Goal: Download file/media: Obtain a digital file from the website

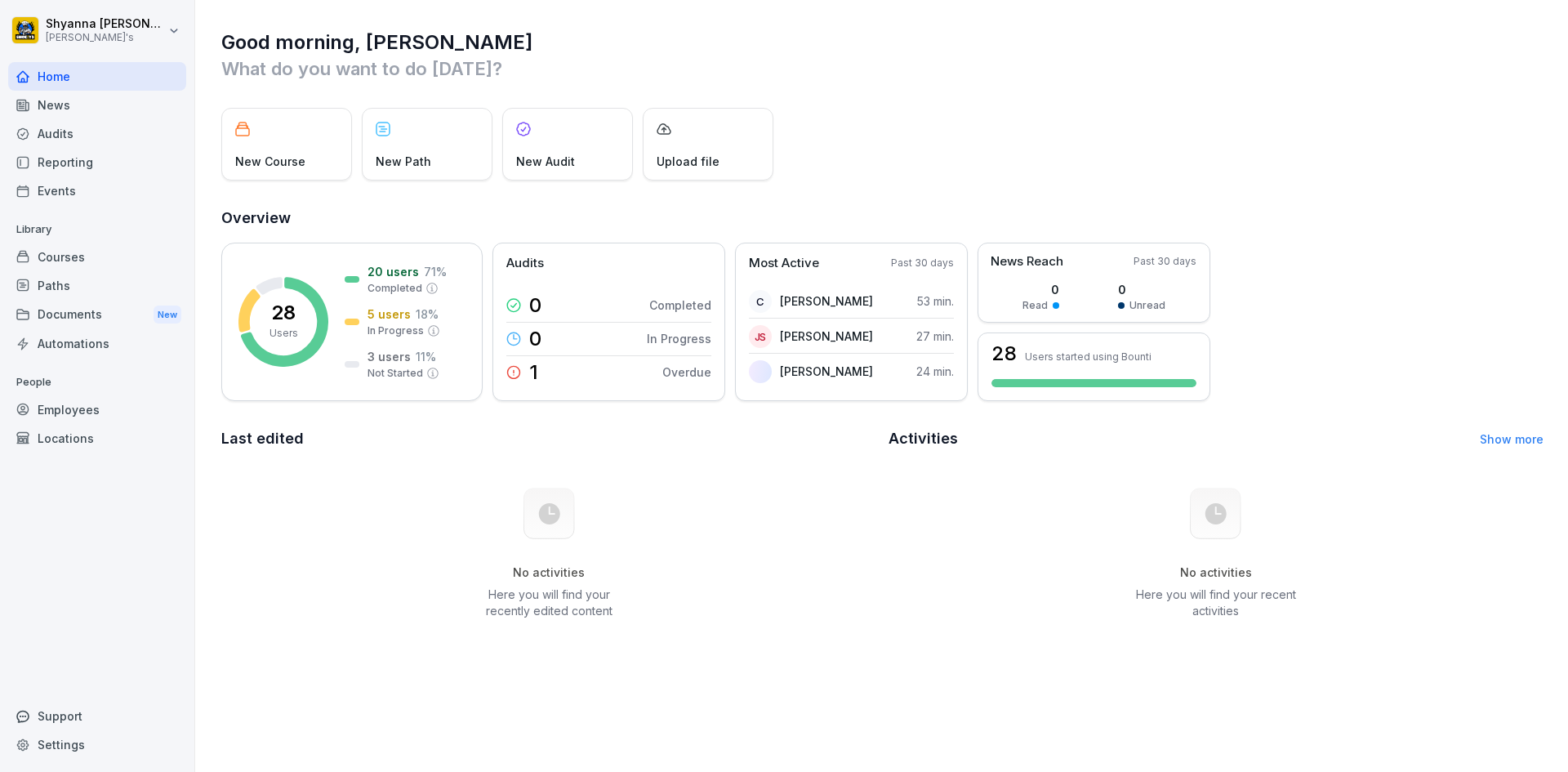
click at [71, 139] on div "Audits" at bounding box center [97, 133] width 178 height 28
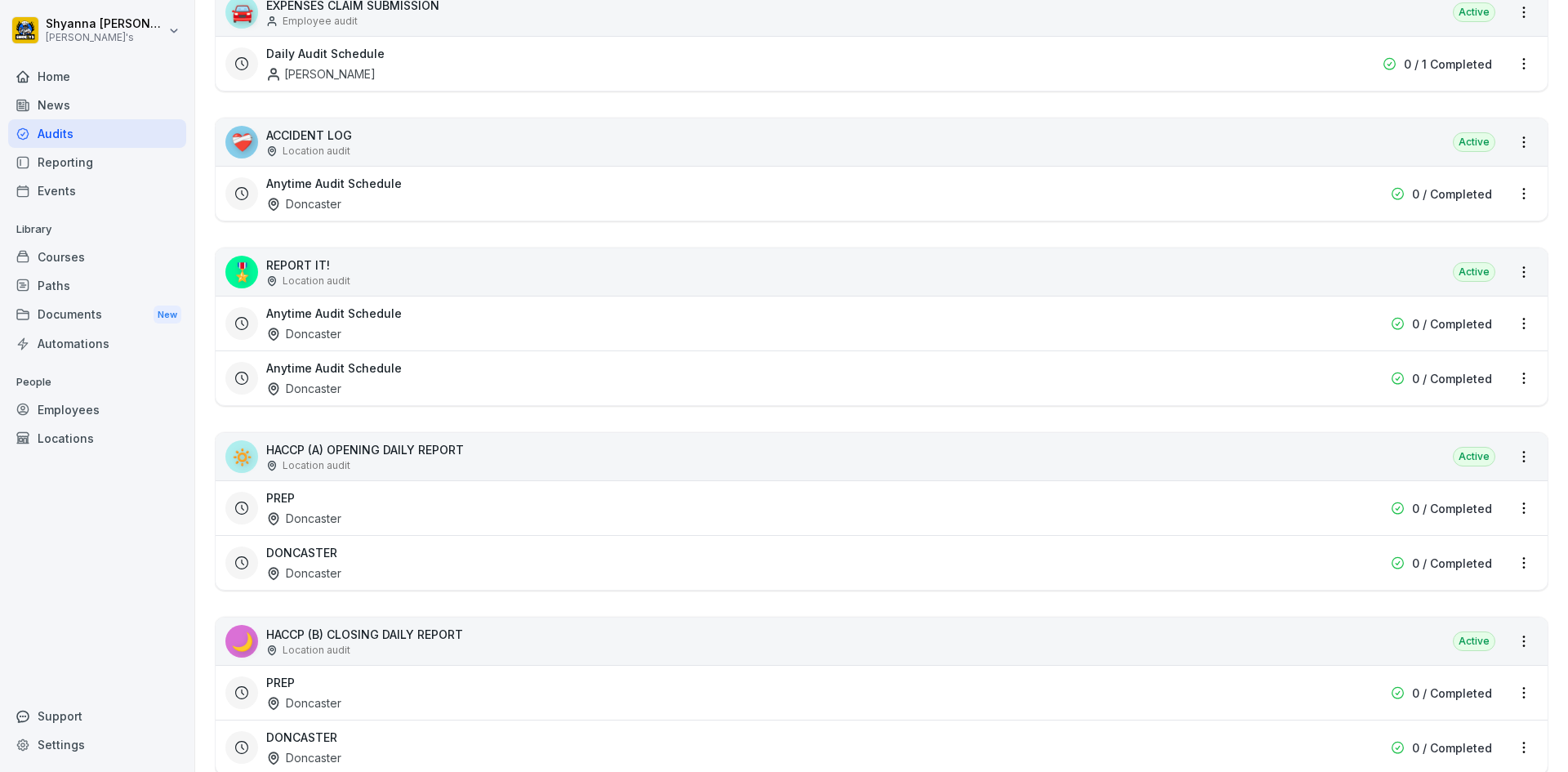
scroll to position [408, 0]
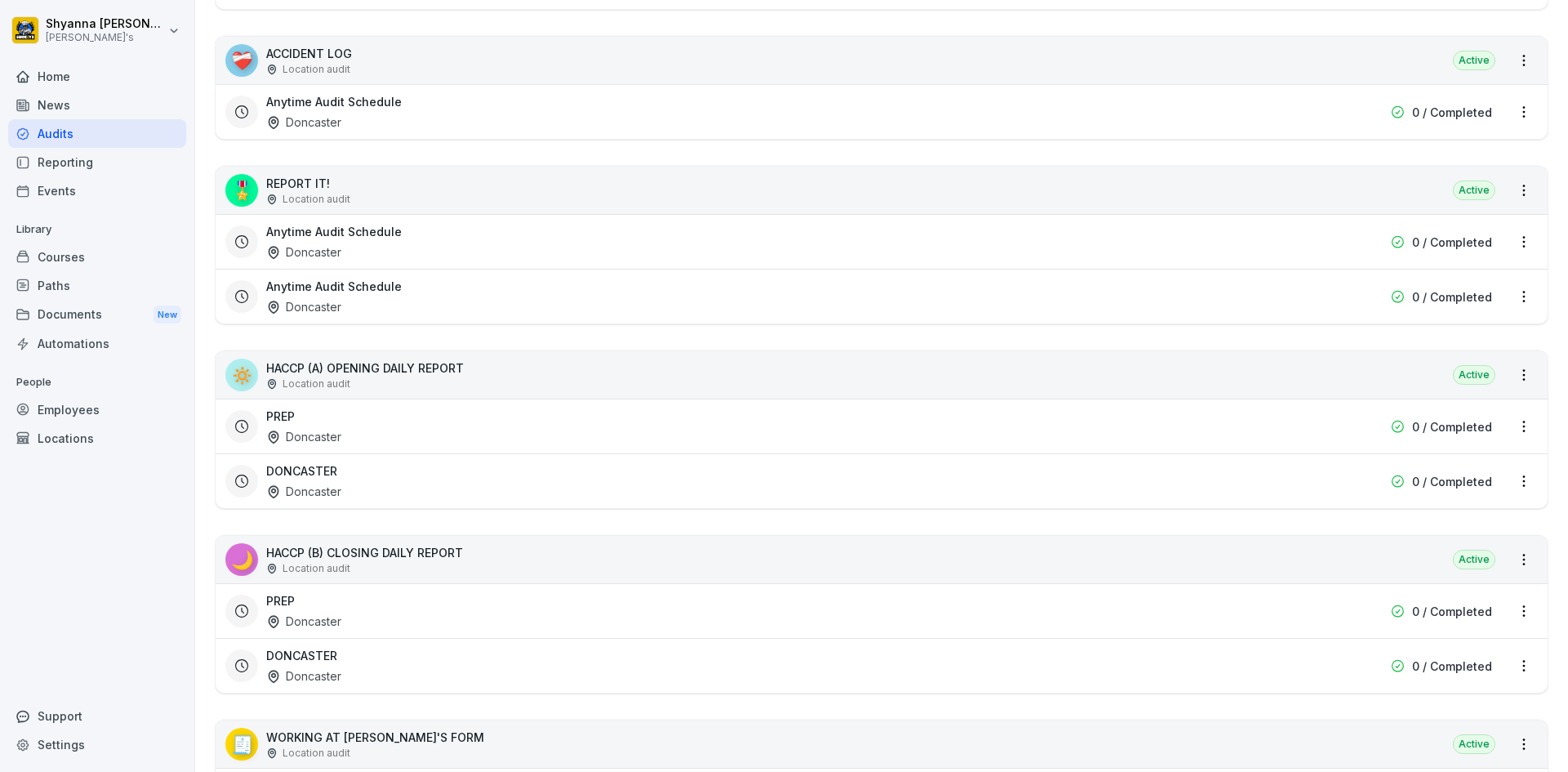
click at [349, 635] on div "PREP Doncaster 0 / Completed" at bounding box center [881, 611] width 1332 height 55
click at [350, 654] on div "DONCASTER Doncaster" at bounding box center [777, 665] width 1022 height 37
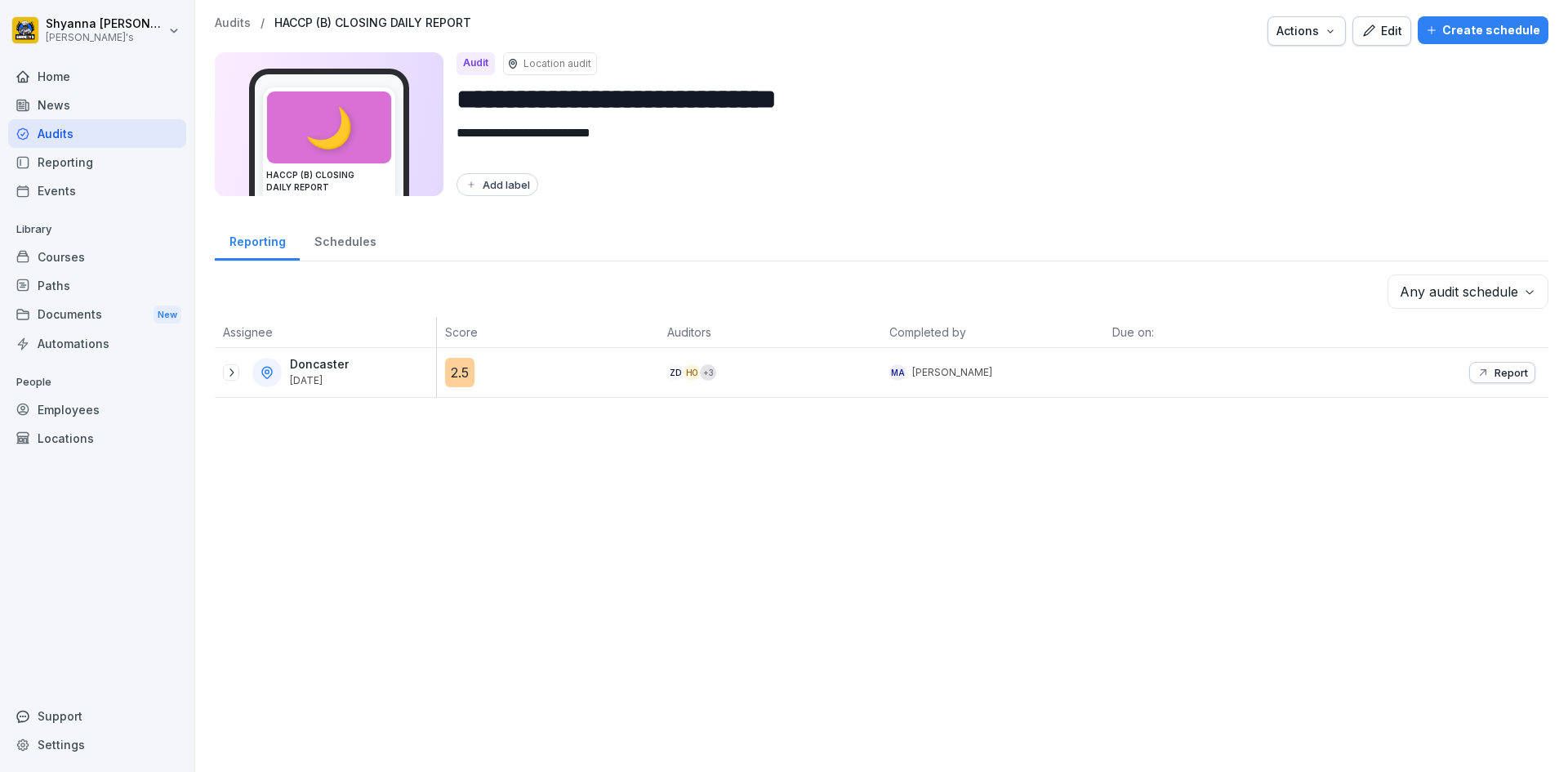
click at [231, 378] on icon at bounding box center [231, 372] width 13 height 13
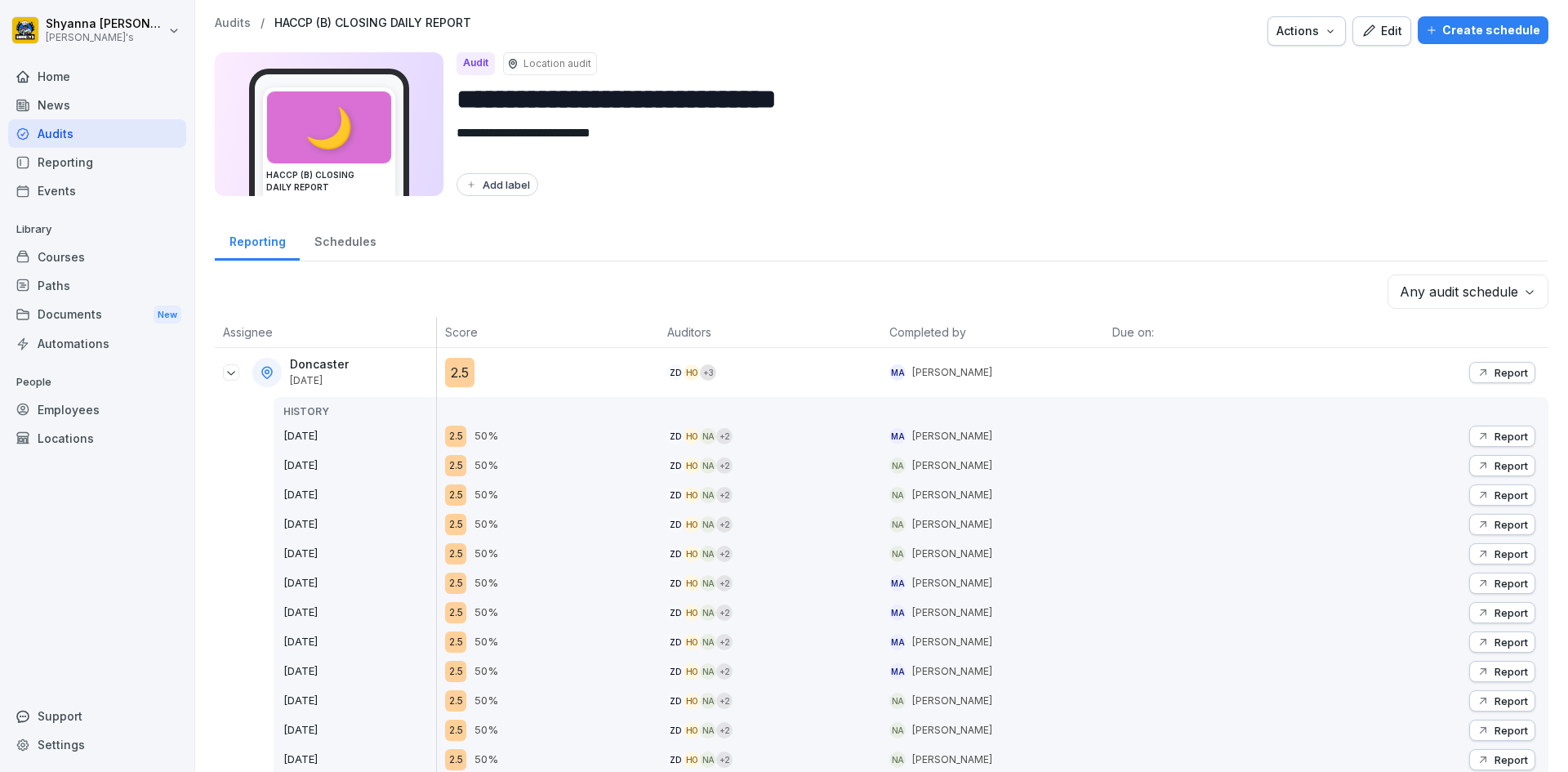
click at [1477, 369] on icon "button" at bounding box center [1483, 372] width 13 height 13
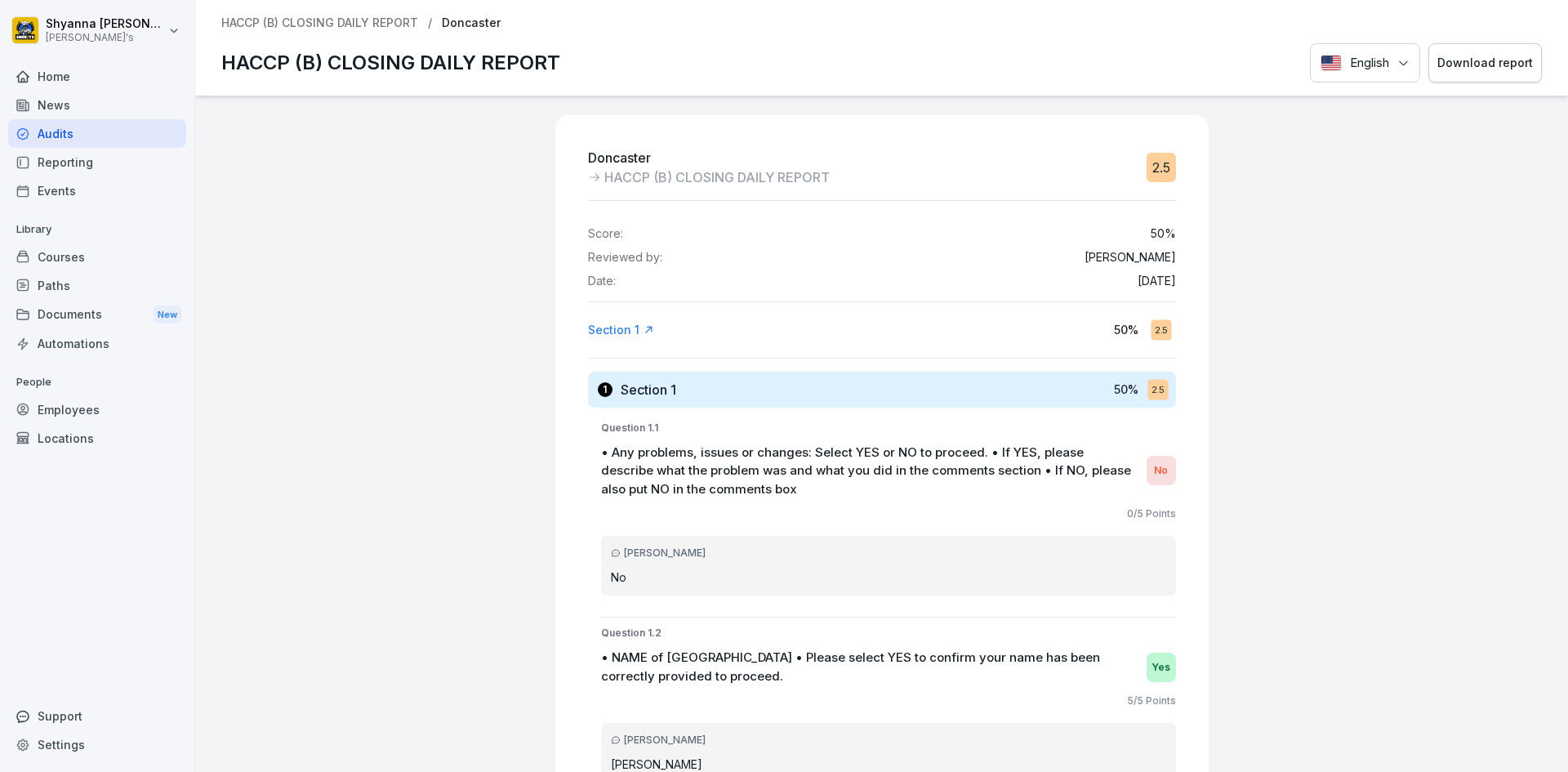
click at [1447, 66] on div "Download report" at bounding box center [1486, 63] width 96 height 18
click at [1438, 64] on div "Download report" at bounding box center [1486, 63] width 96 height 18
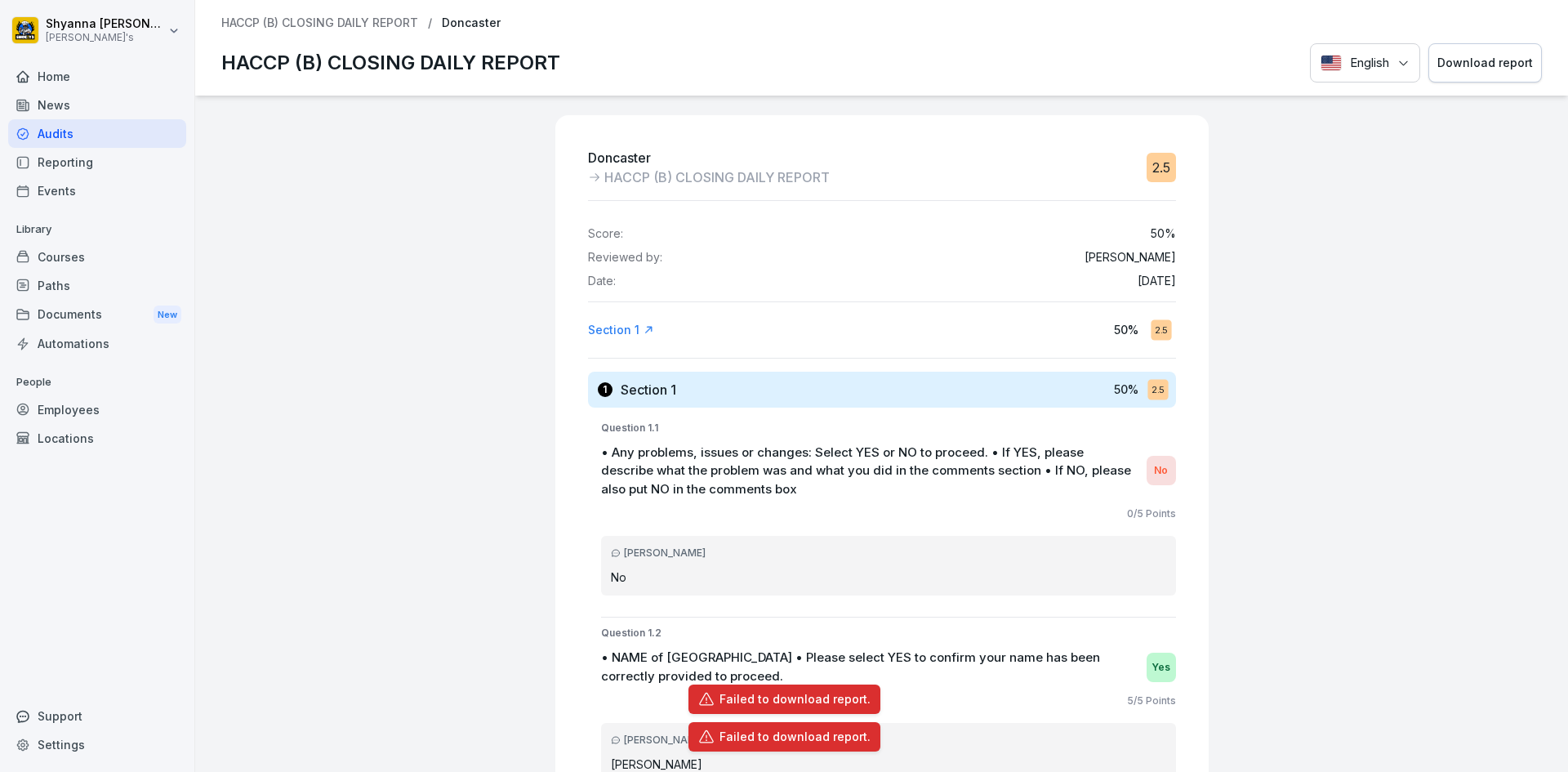
click at [1368, 266] on div "Doncaster HACCP (B) CLOSING DAILY REPORT 2.5 Score: 50 % Reviewed by: [PERSON_N…" at bounding box center [882, 433] width 1373 height 676
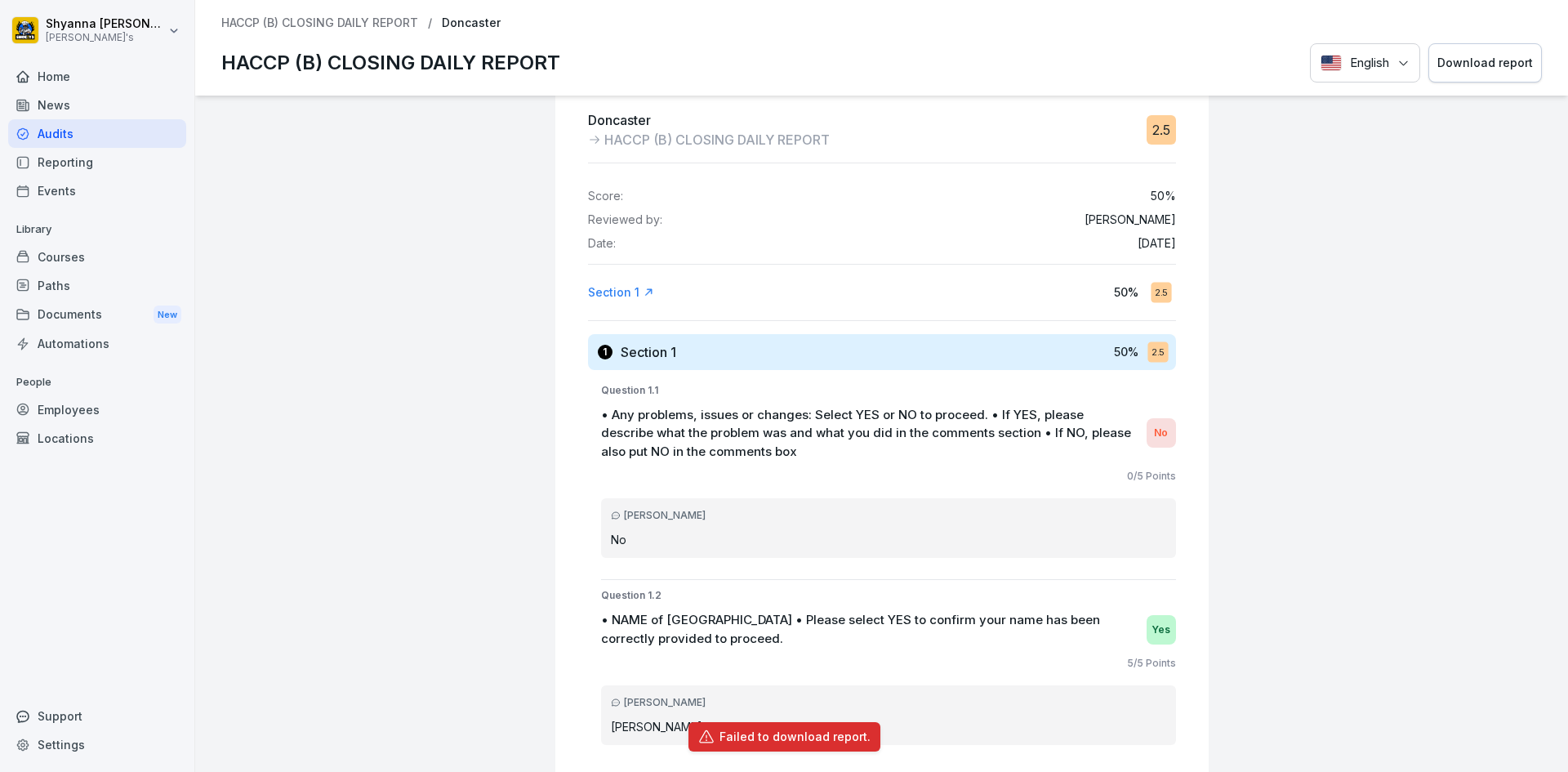
click at [838, 731] on div "Failed to download report." at bounding box center [795, 737] width 151 height 17
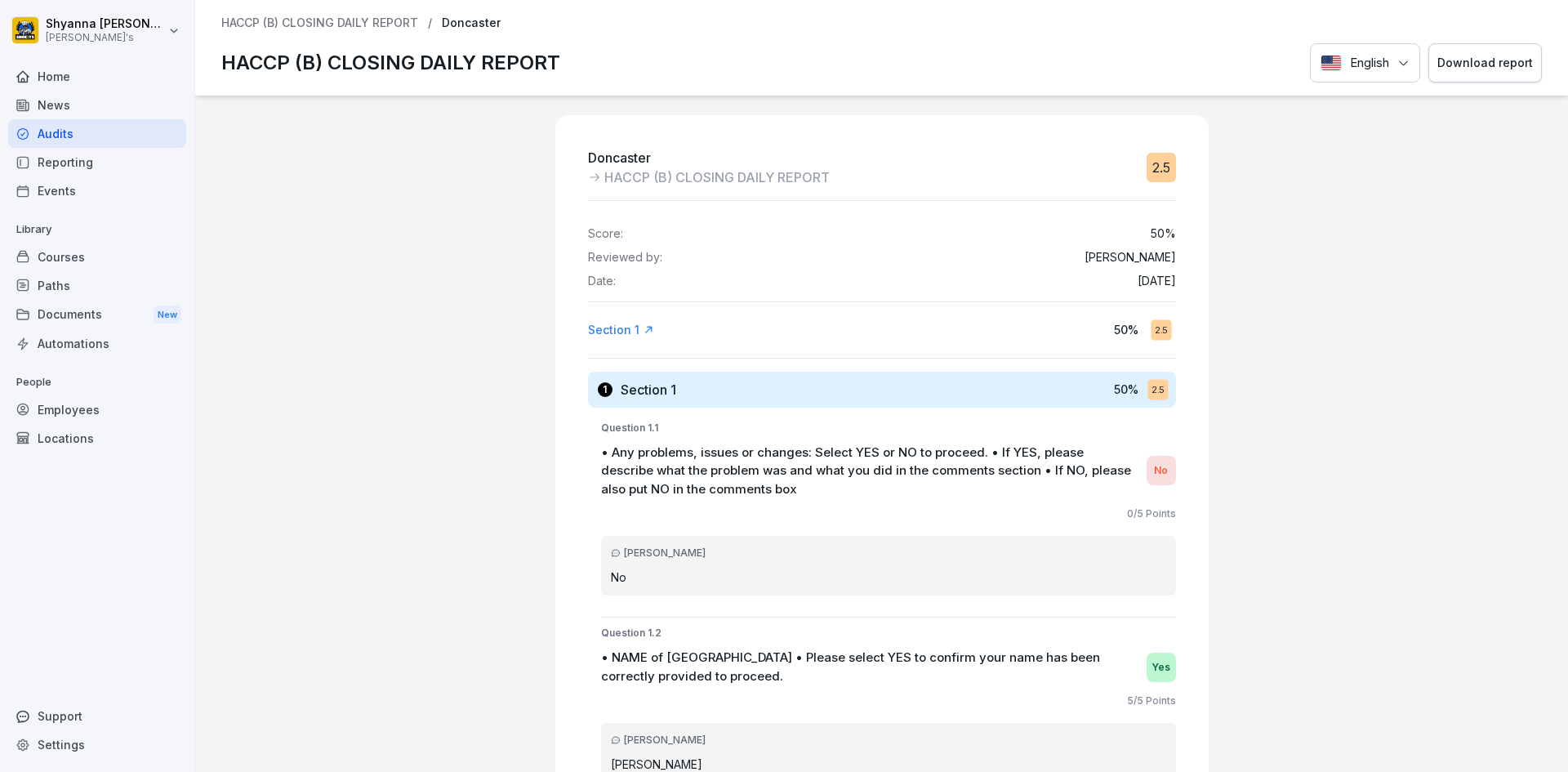
click at [1468, 65] on div "Download report" at bounding box center [1486, 63] width 96 height 18
click at [1543, 321] on div "Doncaster HACCP (B) CLOSING DAILY REPORT 2.5 Score: 50 % Reviewed by: [PERSON_N…" at bounding box center [882, 433] width 1373 height 676
click at [1483, 68] on div "Download report" at bounding box center [1486, 63] width 96 height 18
click at [1496, 68] on div "Download report" at bounding box center [1486, 63] width 96 height 18
click at [1488, 67] on div "Download report" at bounding box center [1486, 63] width 96 height 18
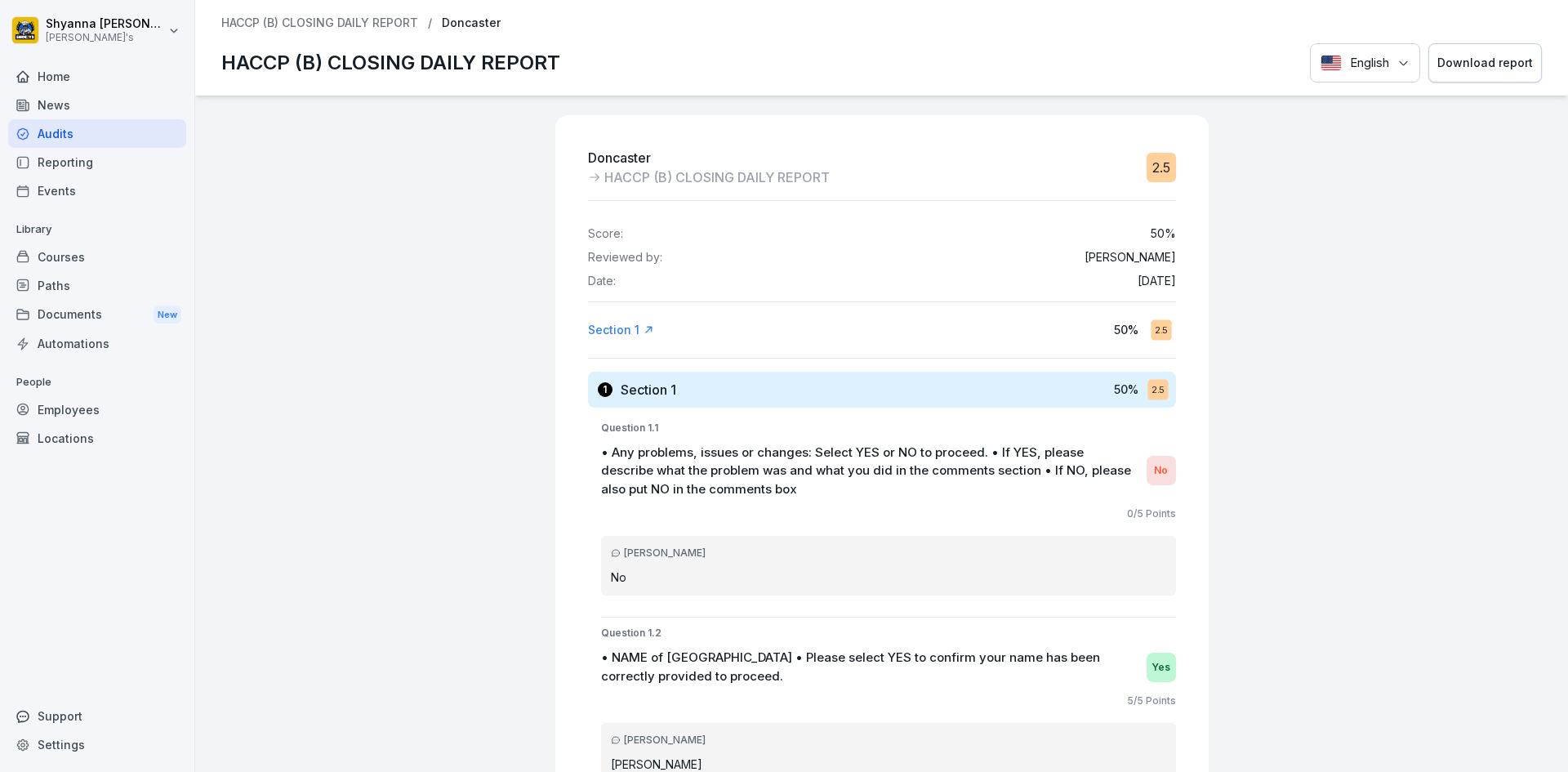
click at [1469, 45] on button "Download report" at bounding box center [1485, 63] width 113 height 40
click at [1456, 73] on button "Download report" at bounding box center [1485, 63] width 113 height 40
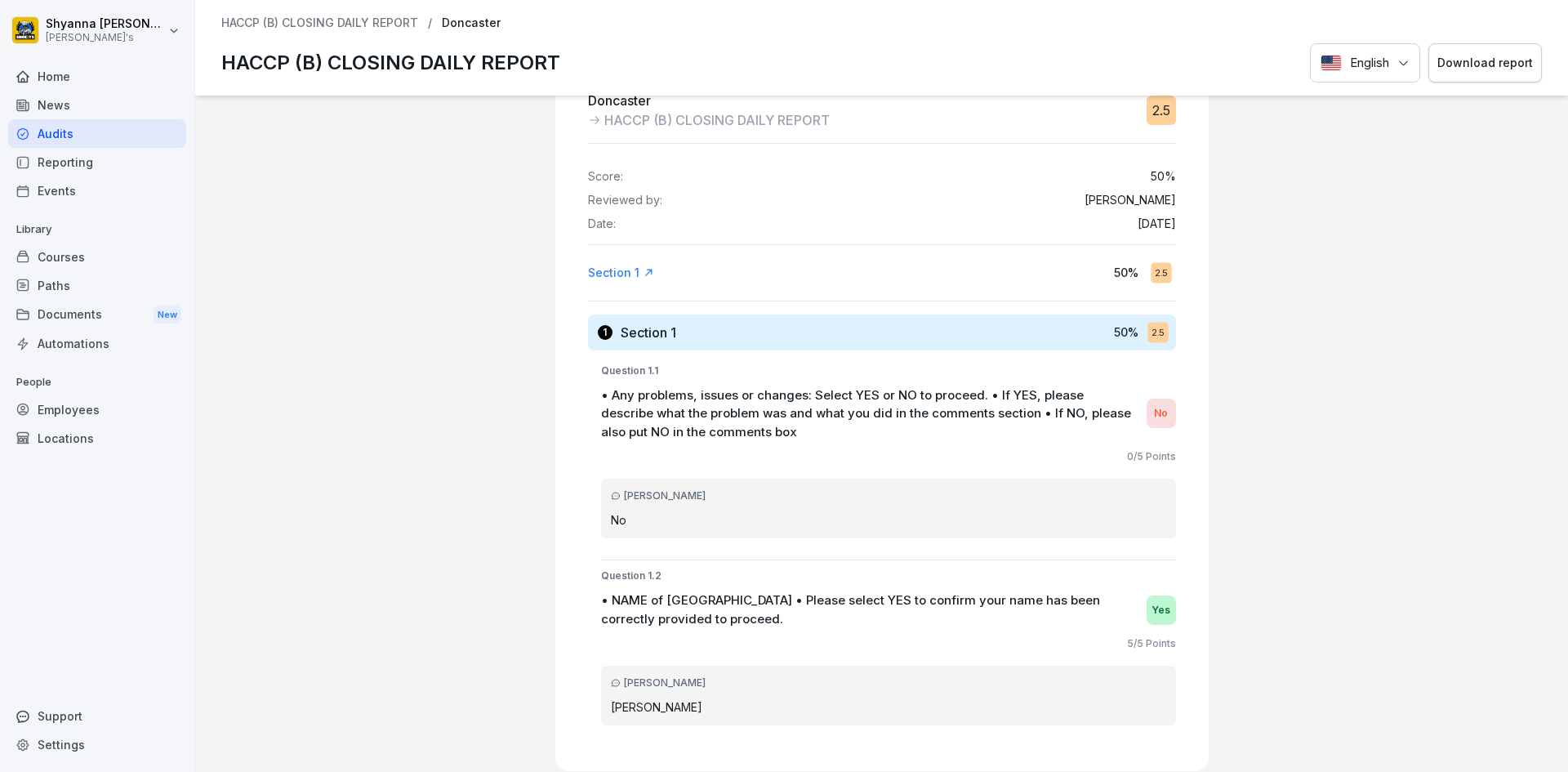
scroll to position [43, 0]
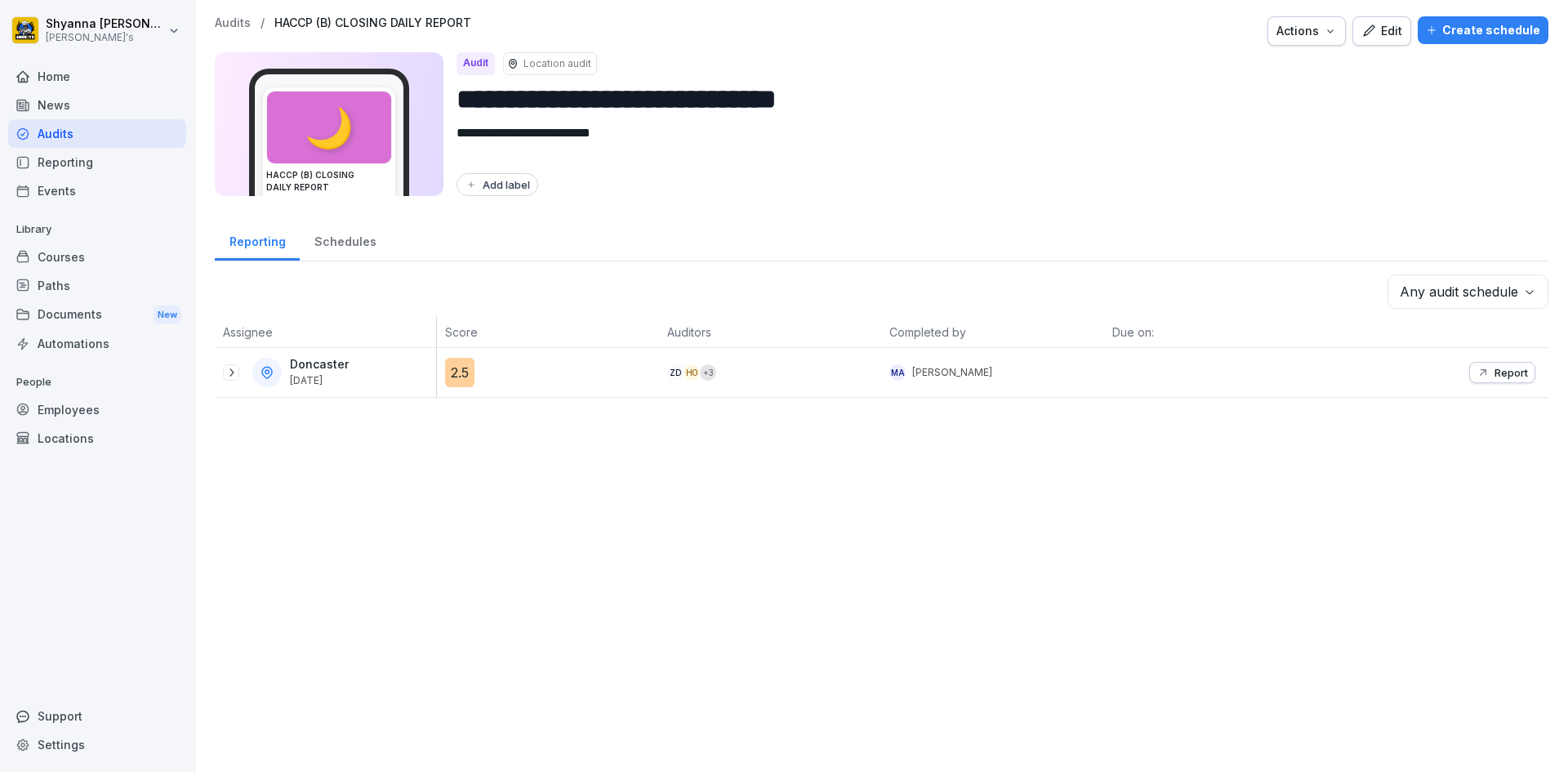
click at [1512, 285] on body "**********" at bounding box center [784, 386] width 1568 height 772
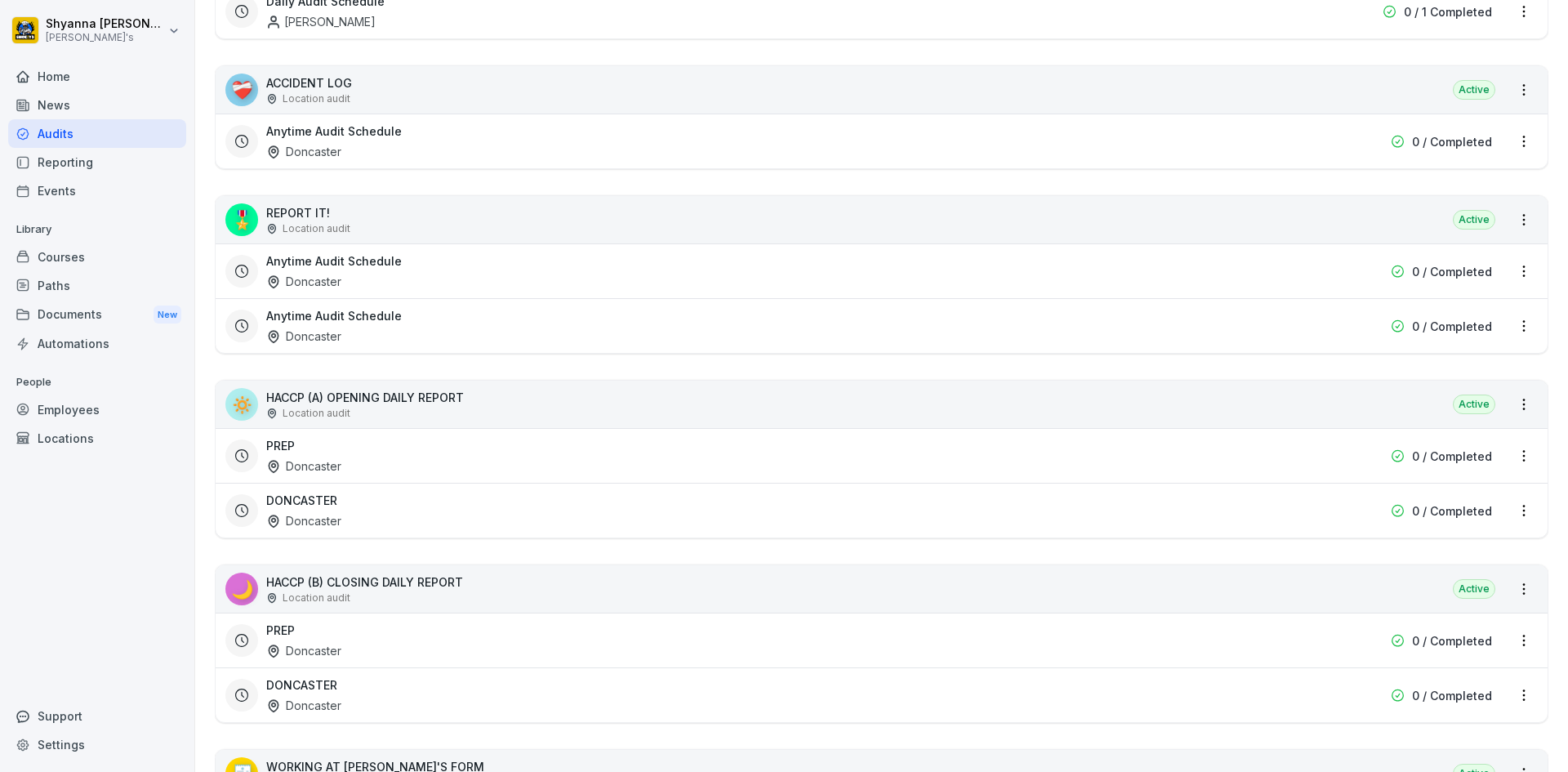
scroll to position [408, 0]
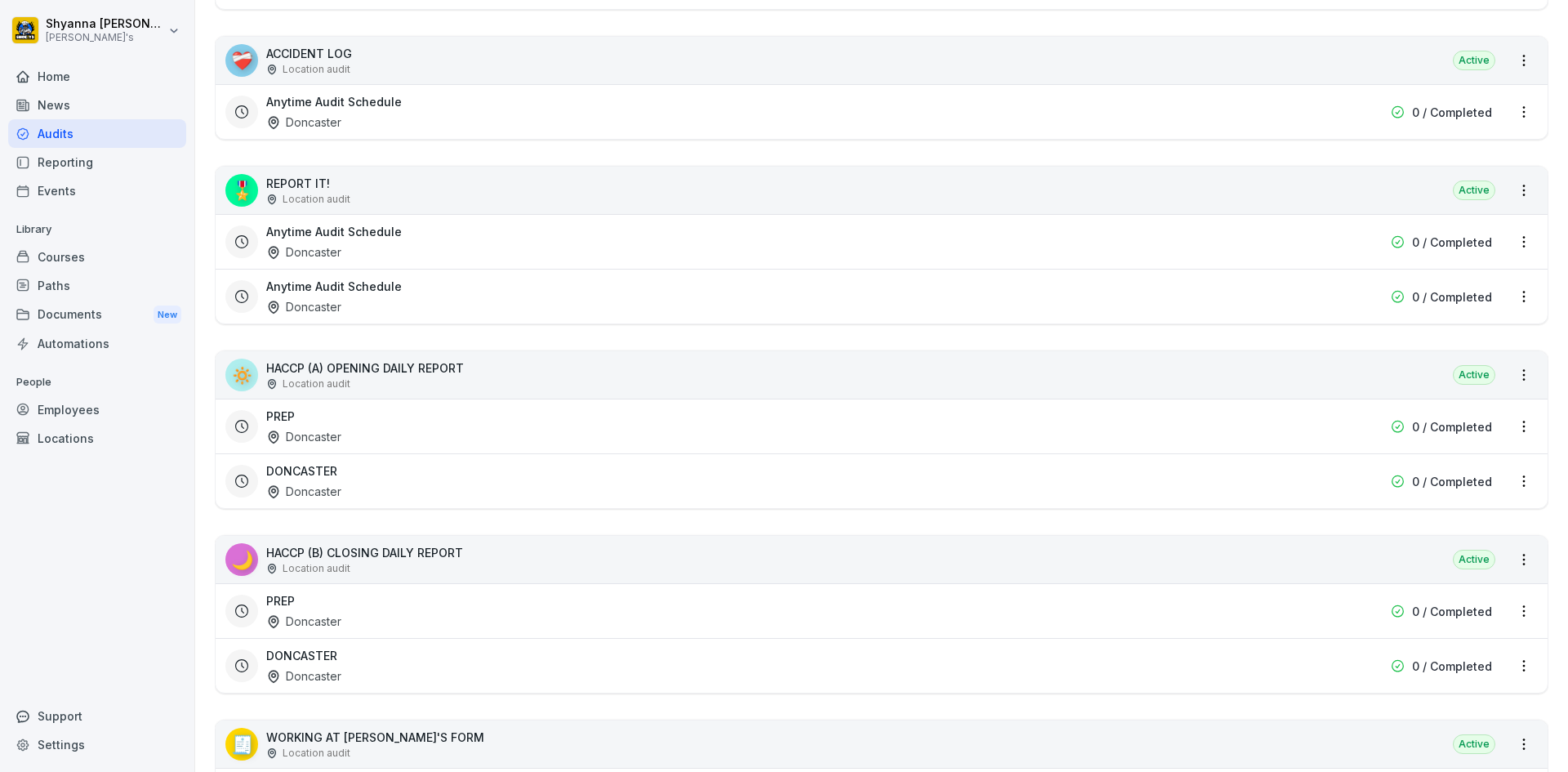
click at [418, 609] on div "PREP Doncaster" at bounding box center [777, 611] width 1022 height 37
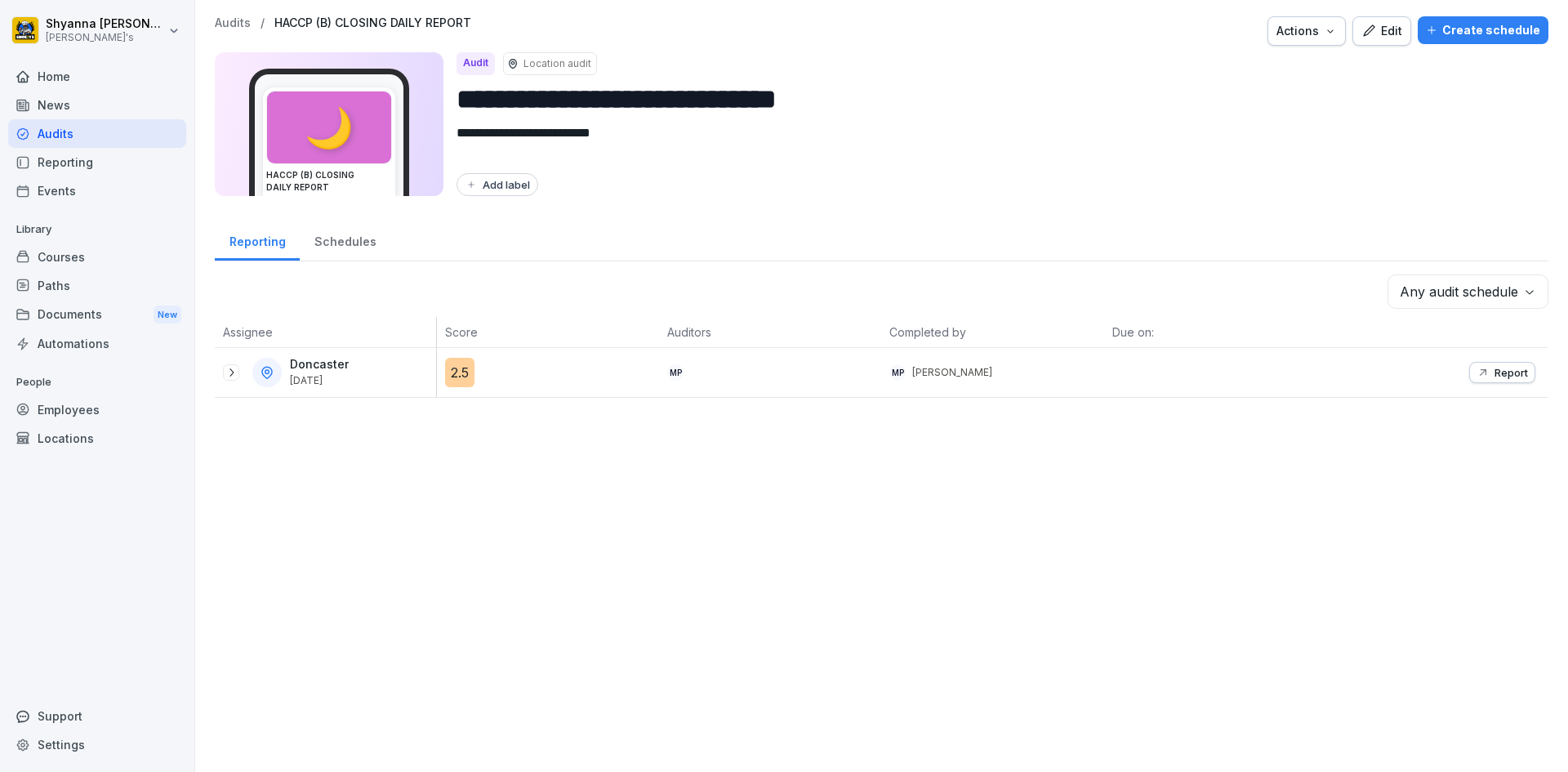
click at [1489, 381] on button "Report" at bounding box center [1502, 373] width 67 height 22
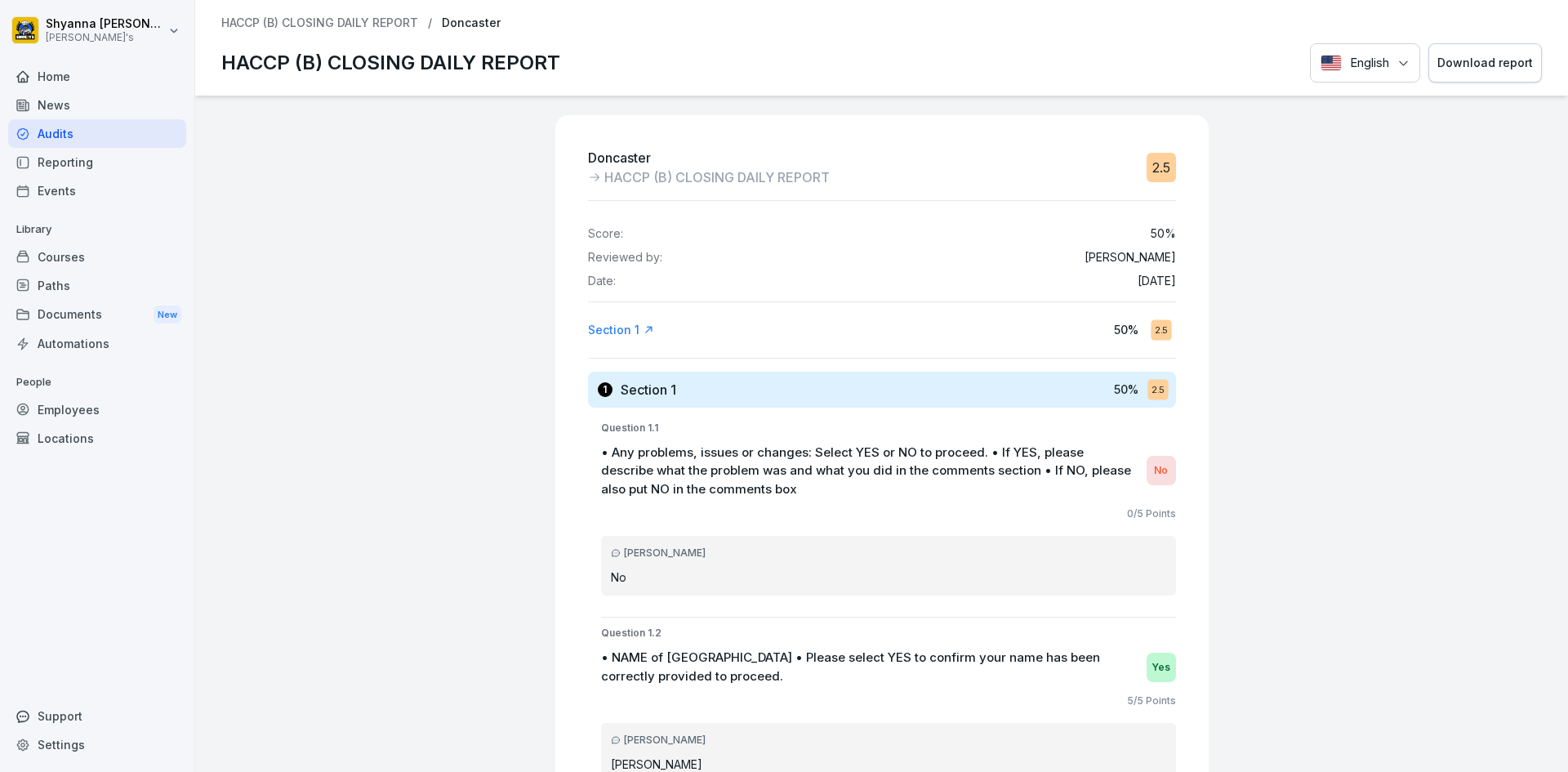
click at [1480, 55] on div "Download report" at bounding box center [1486, 63] width 96 height 18
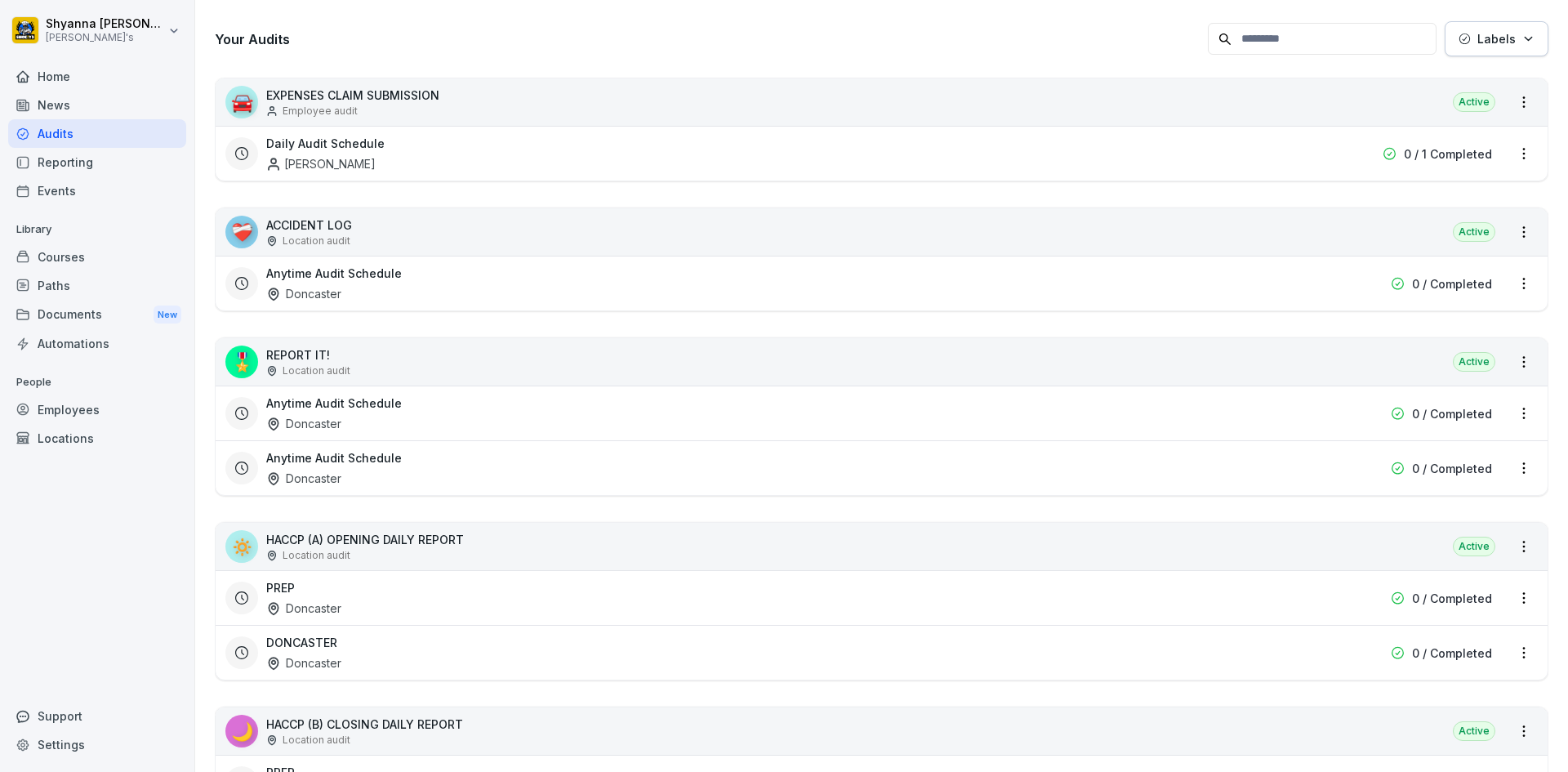
scroll to position [245, 0]
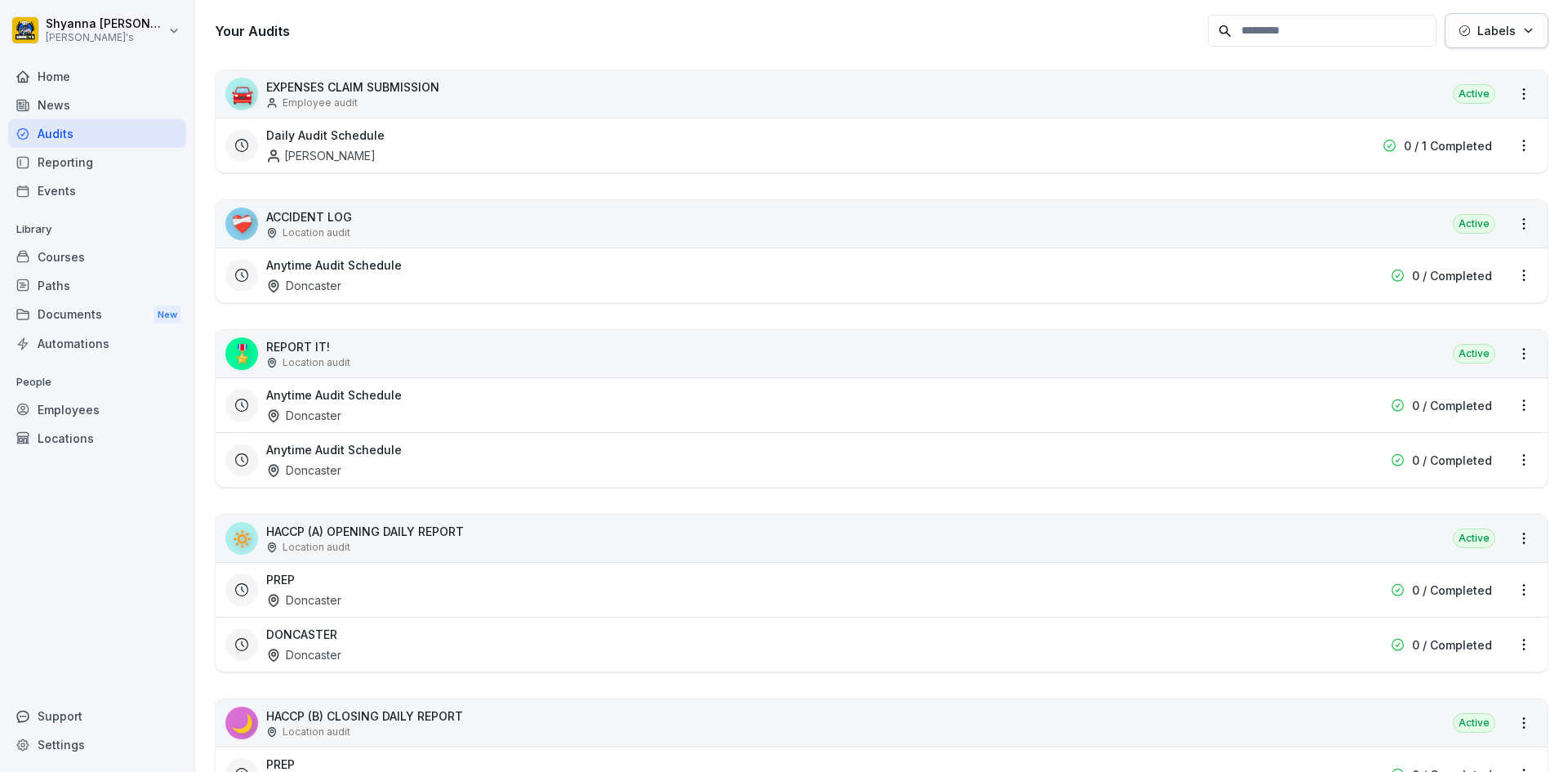
click at [433, 585] on div "PREP Doncaster" at bounding box center [777, 590] width 1022 height 37
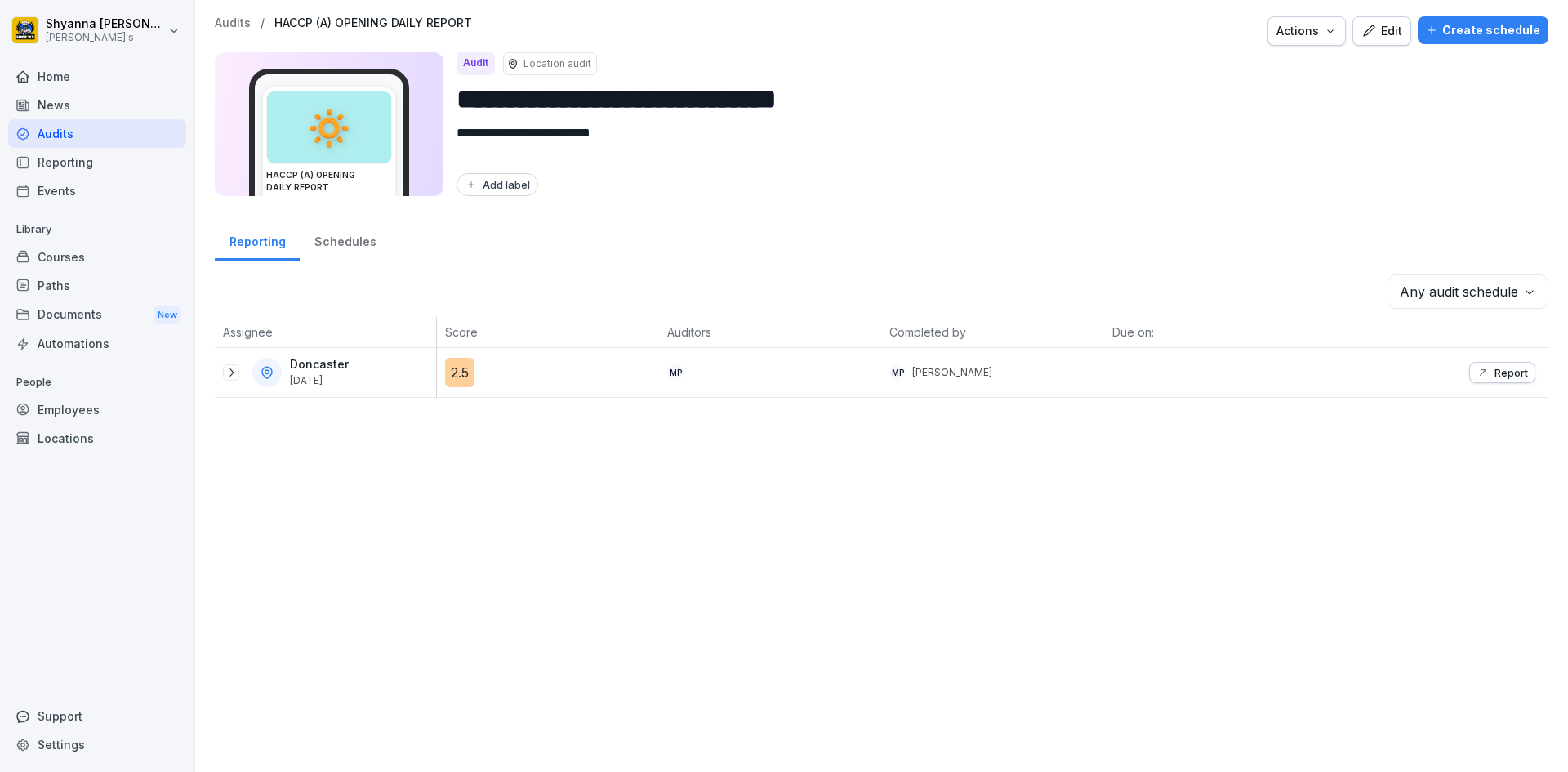
click at [1495, 374] on p "Report" at bounding box center [1511, 372] width 33 height 13
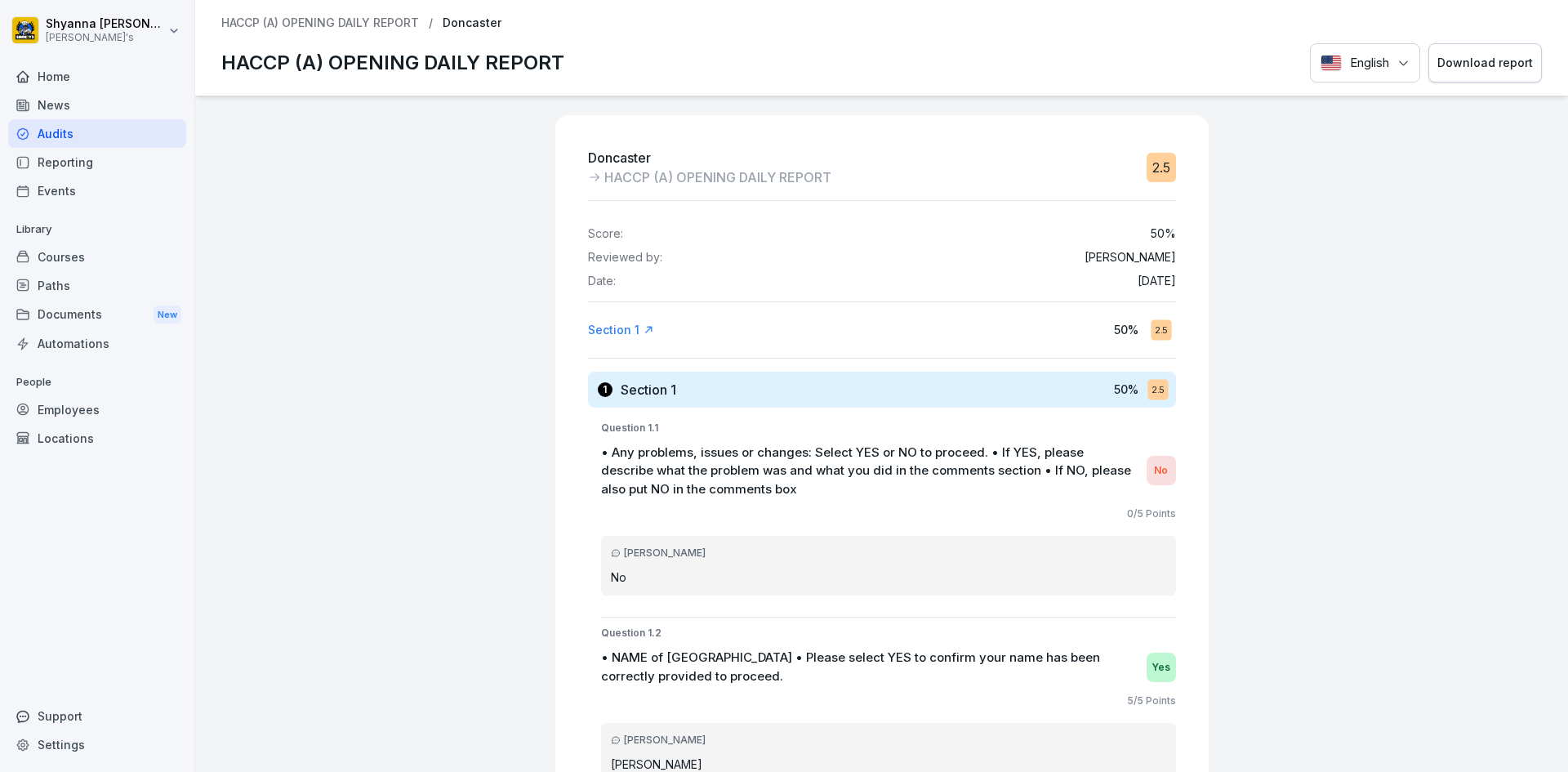
click at [1495, 54] on div "Download report" at bounding box center [1486, 63] width 96 height 18
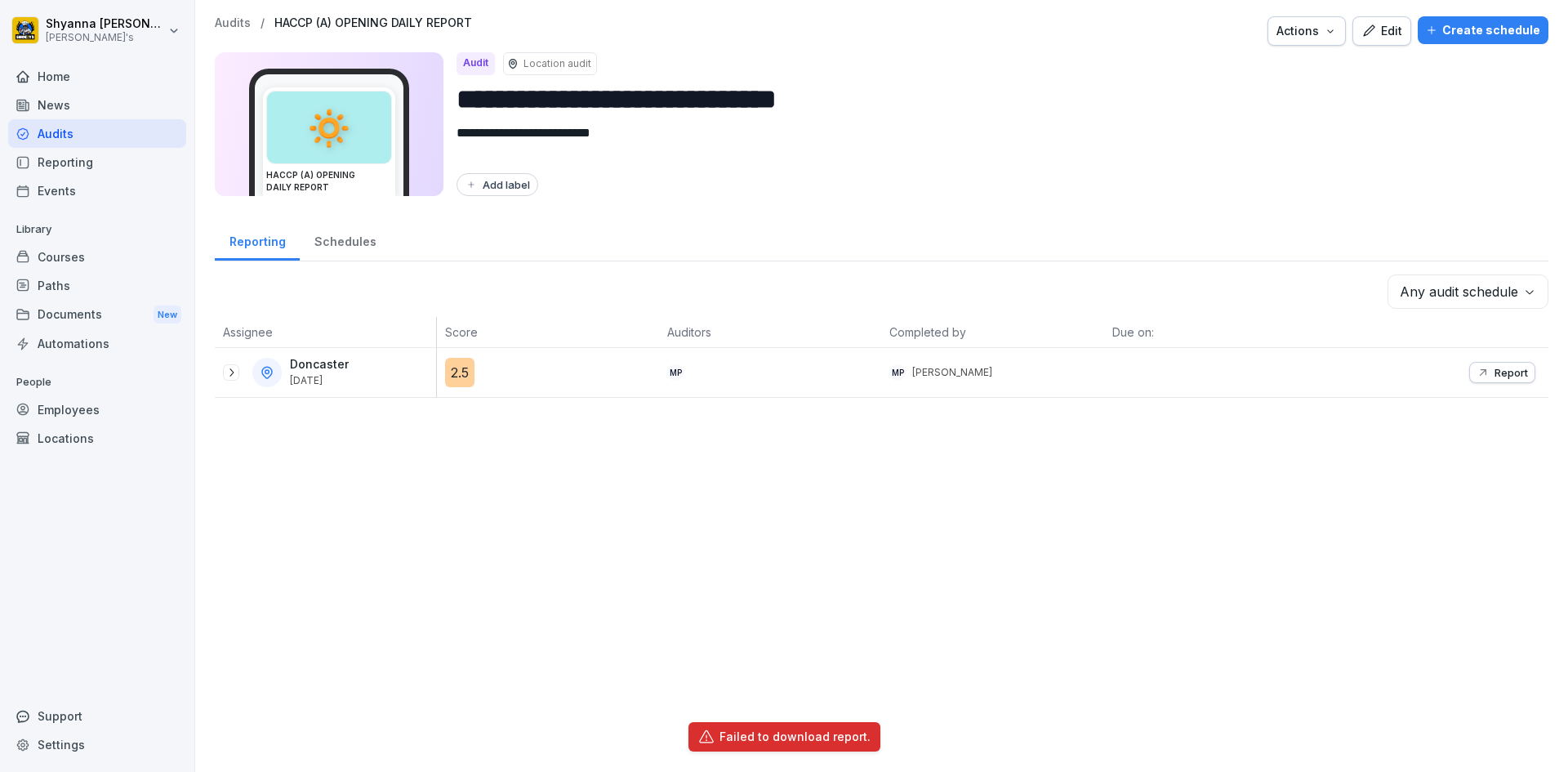
click at [22, 5] on div "Shyanna Thompson Smokey's Home News Audits Reporting Events Library Courses Pat…" at bounding box center [98, 386] width 196 height 772
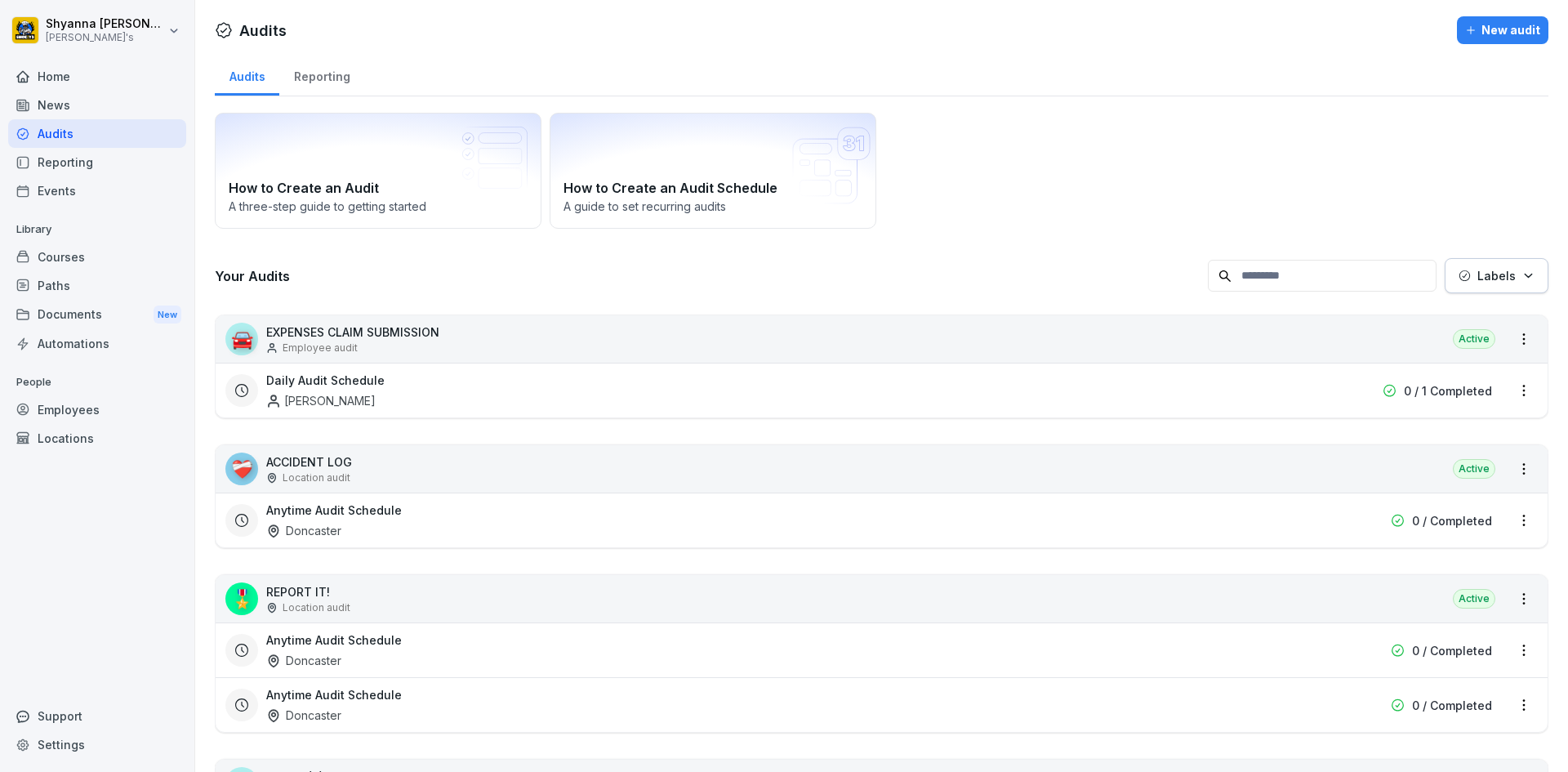
scroll to position [327, 0]
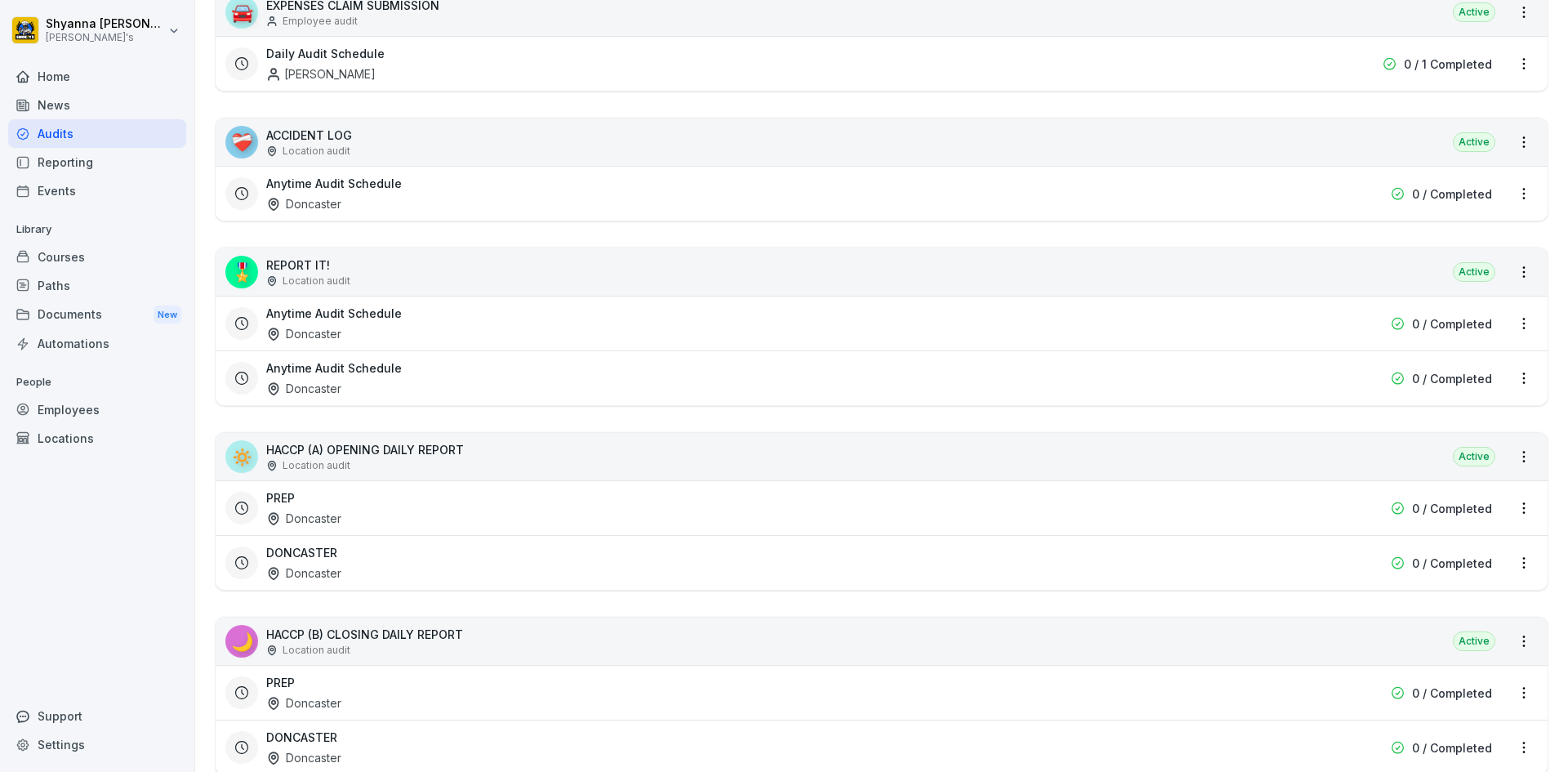
click at [61, 715] on div "Support" at bounding box center [97, 715] width 178 height 28
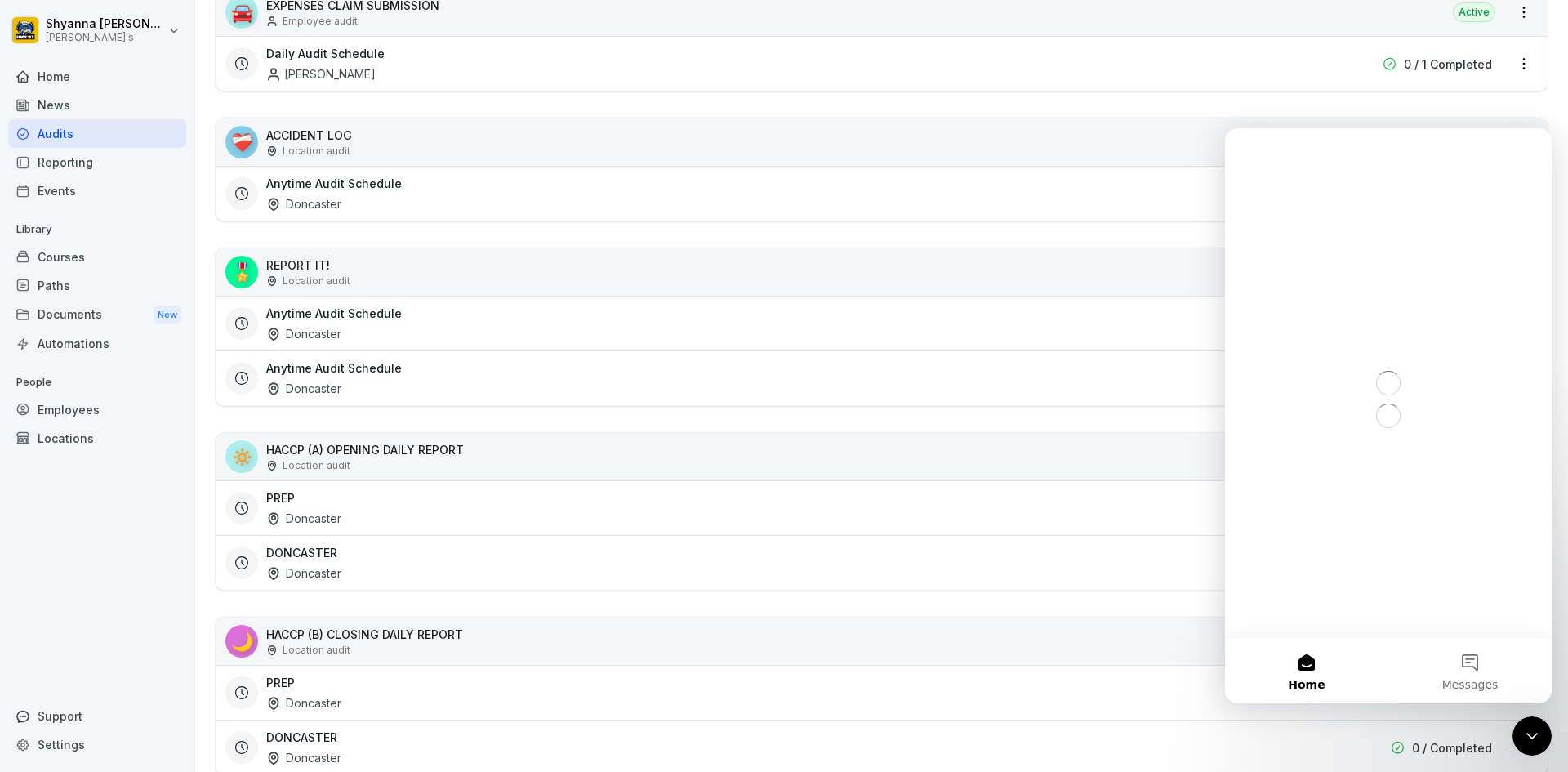
scroll to position [0, 0]
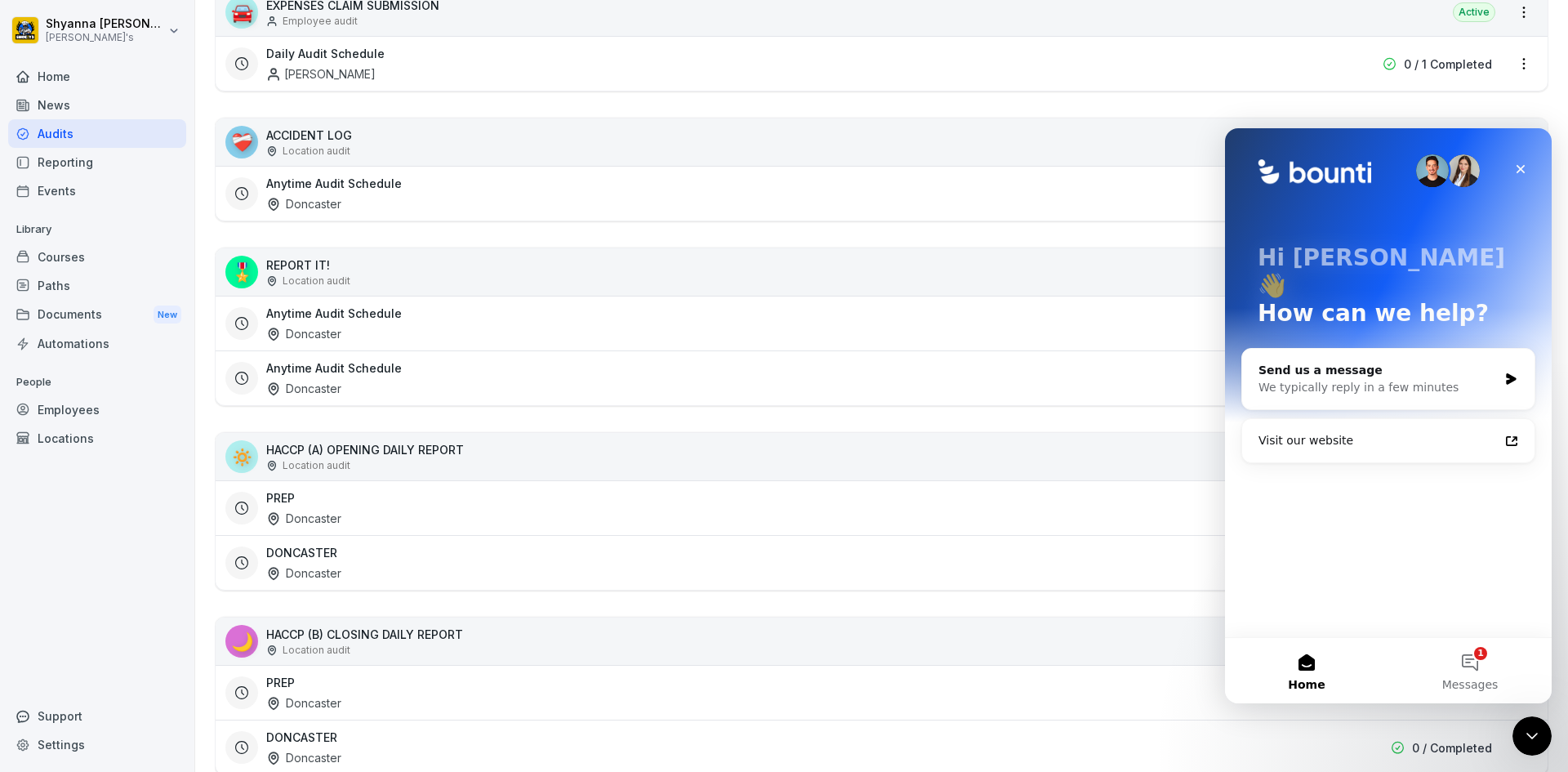
click at [463, 518] on div "PREP Doncaster" at bounding box center [777, 508] width 1022 height 37
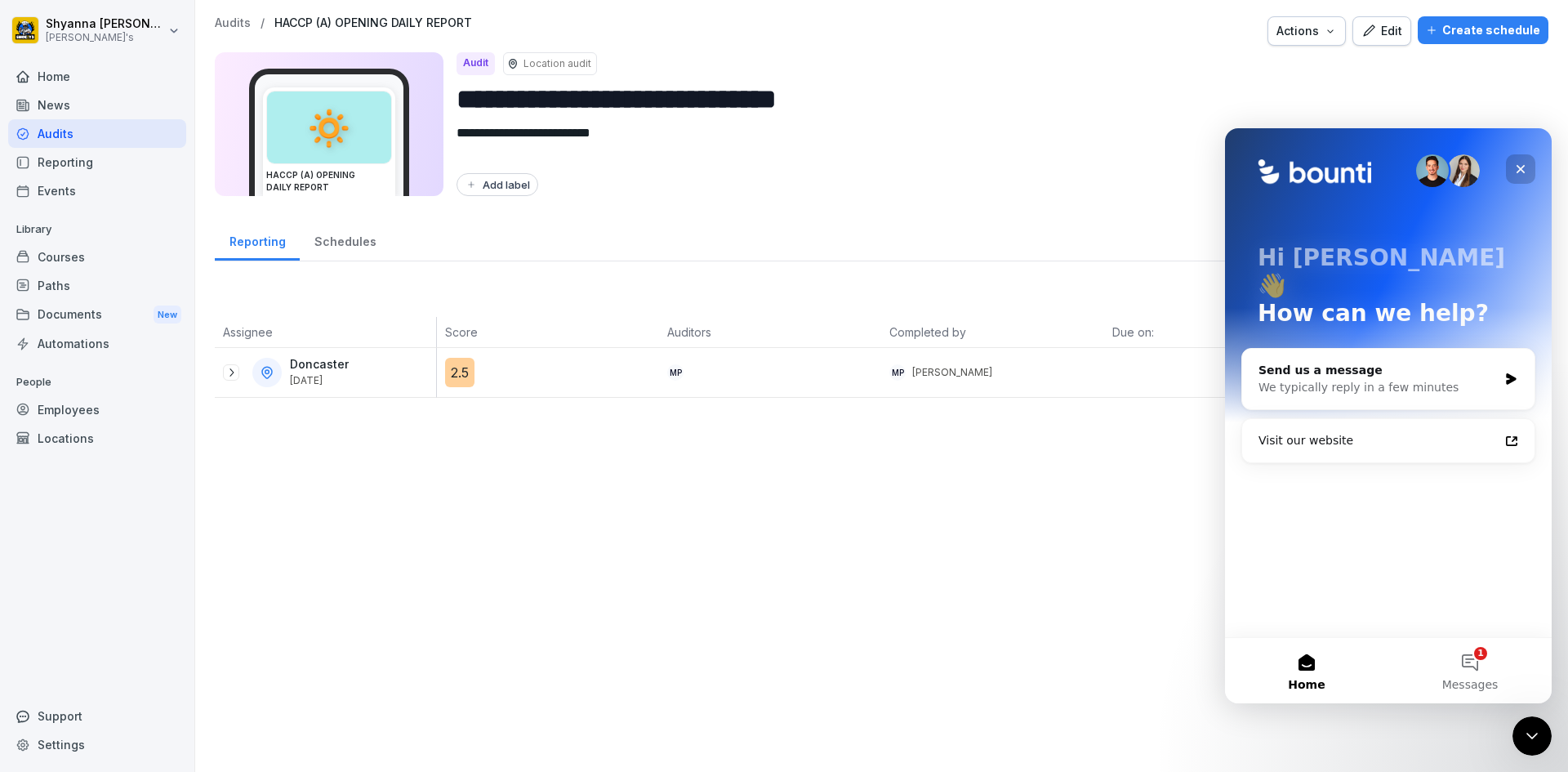
click at [1517, 171] on icon "Close" at bounding box center [1520, 168] width 13 height 13
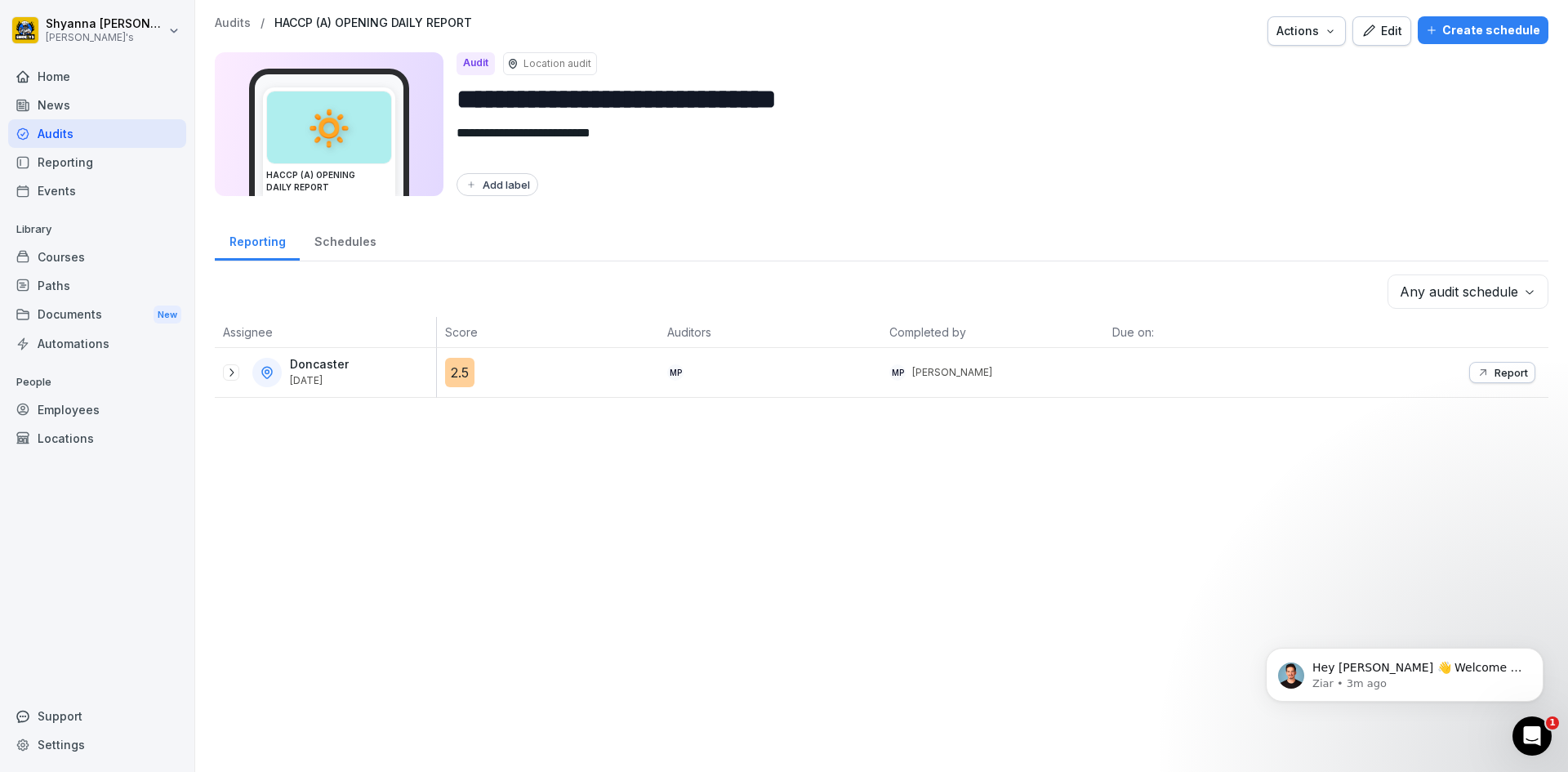
click at [1512, 374] on p "Report" at bounding box center [1511, 372] width 33 height 13
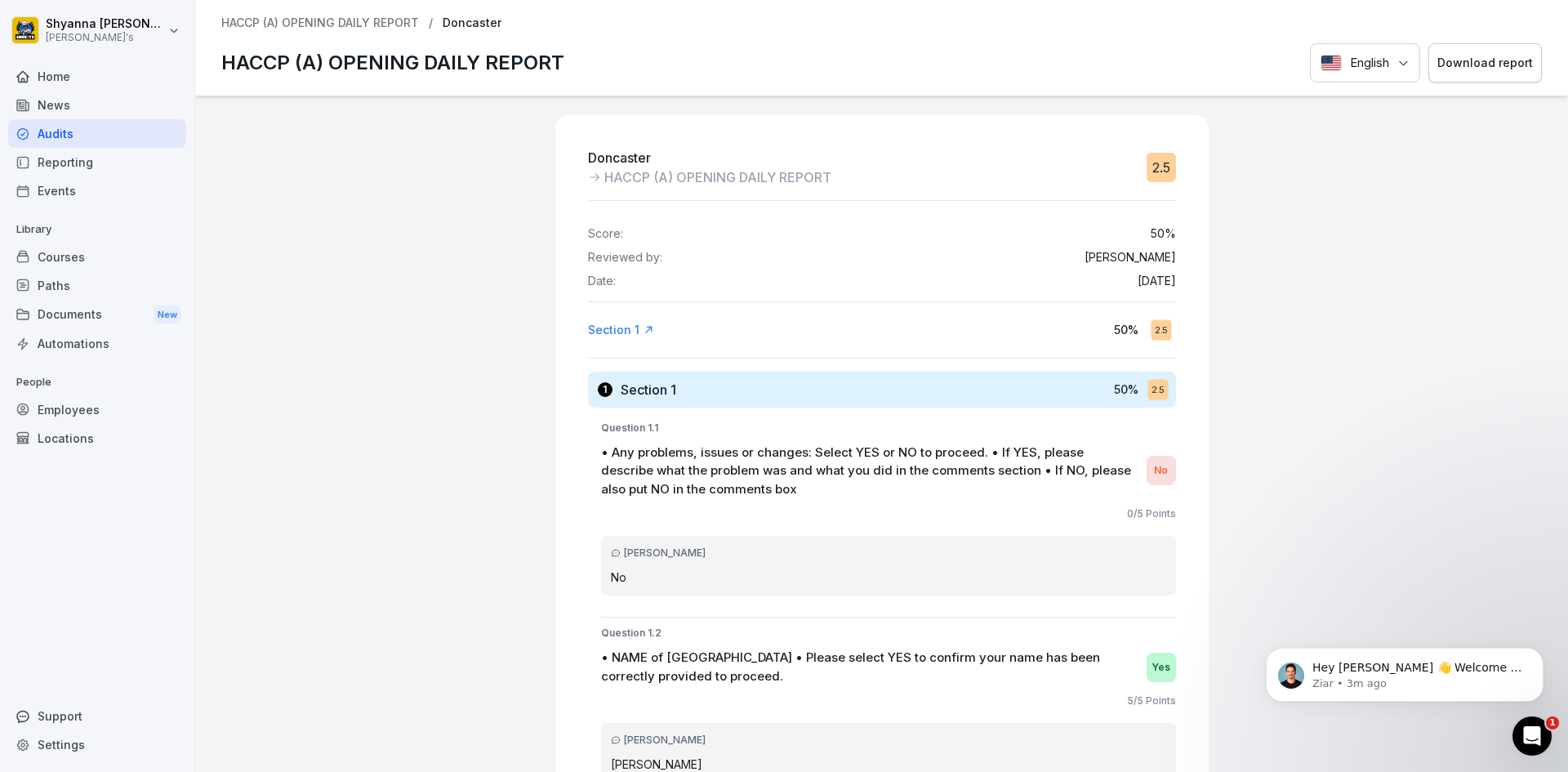
click at [1439, 63] on div "Download report" at bounding box center [1486, 63] width 96 height 18
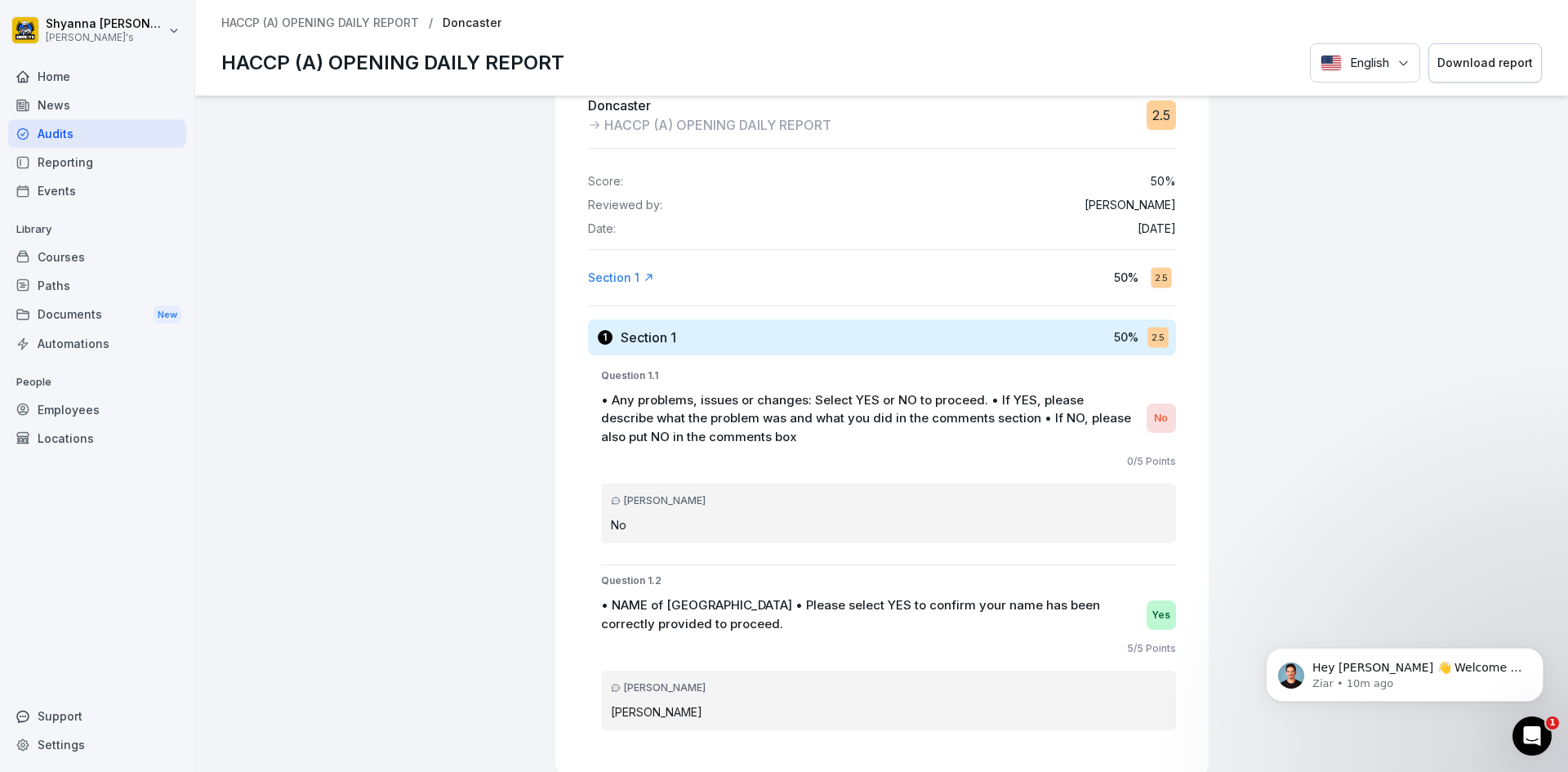
scroll to position [81, 0]
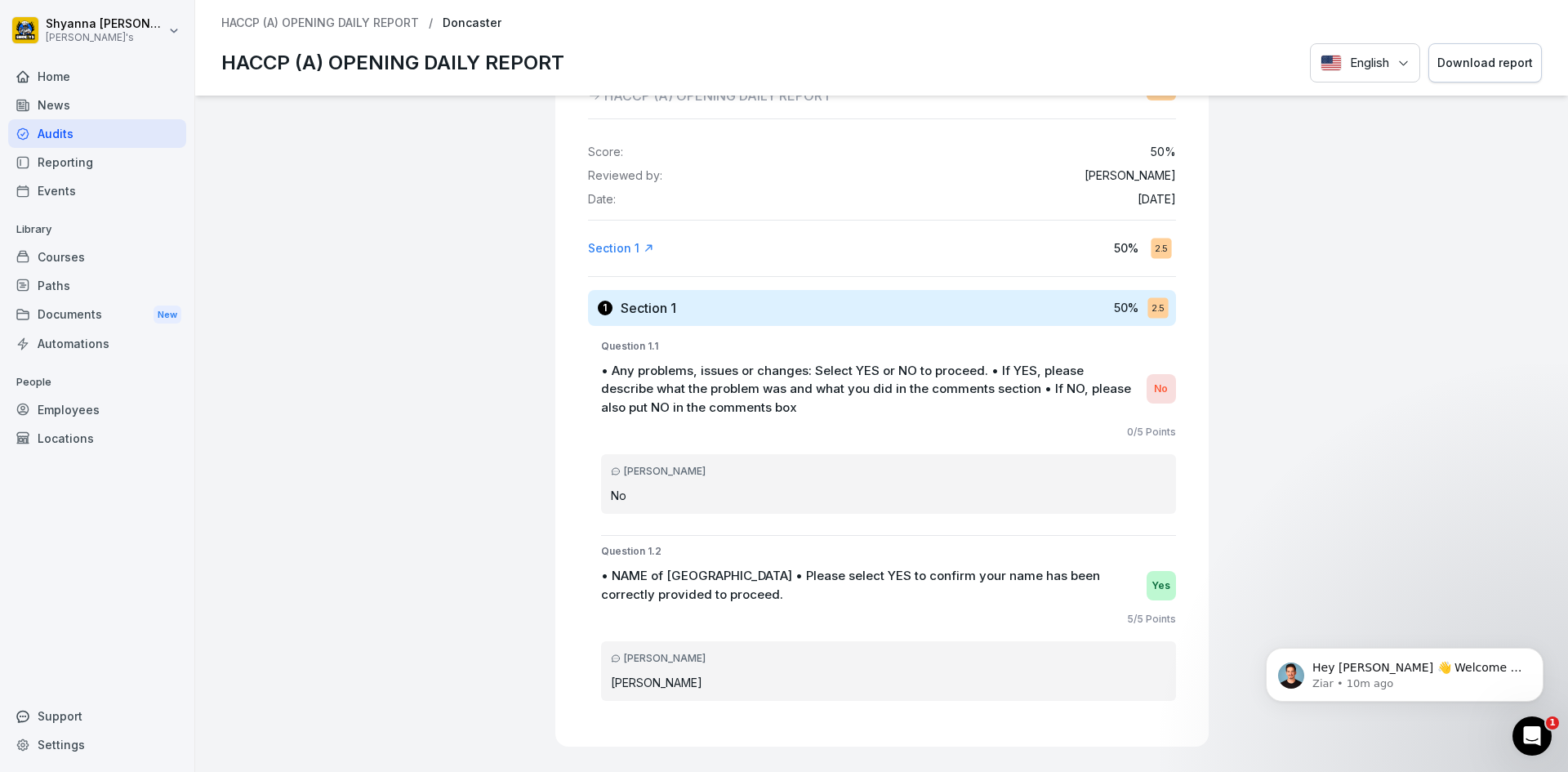
click at [126, 152] on div "Reporting" at bounding box center [97, 161] width 178 height 28
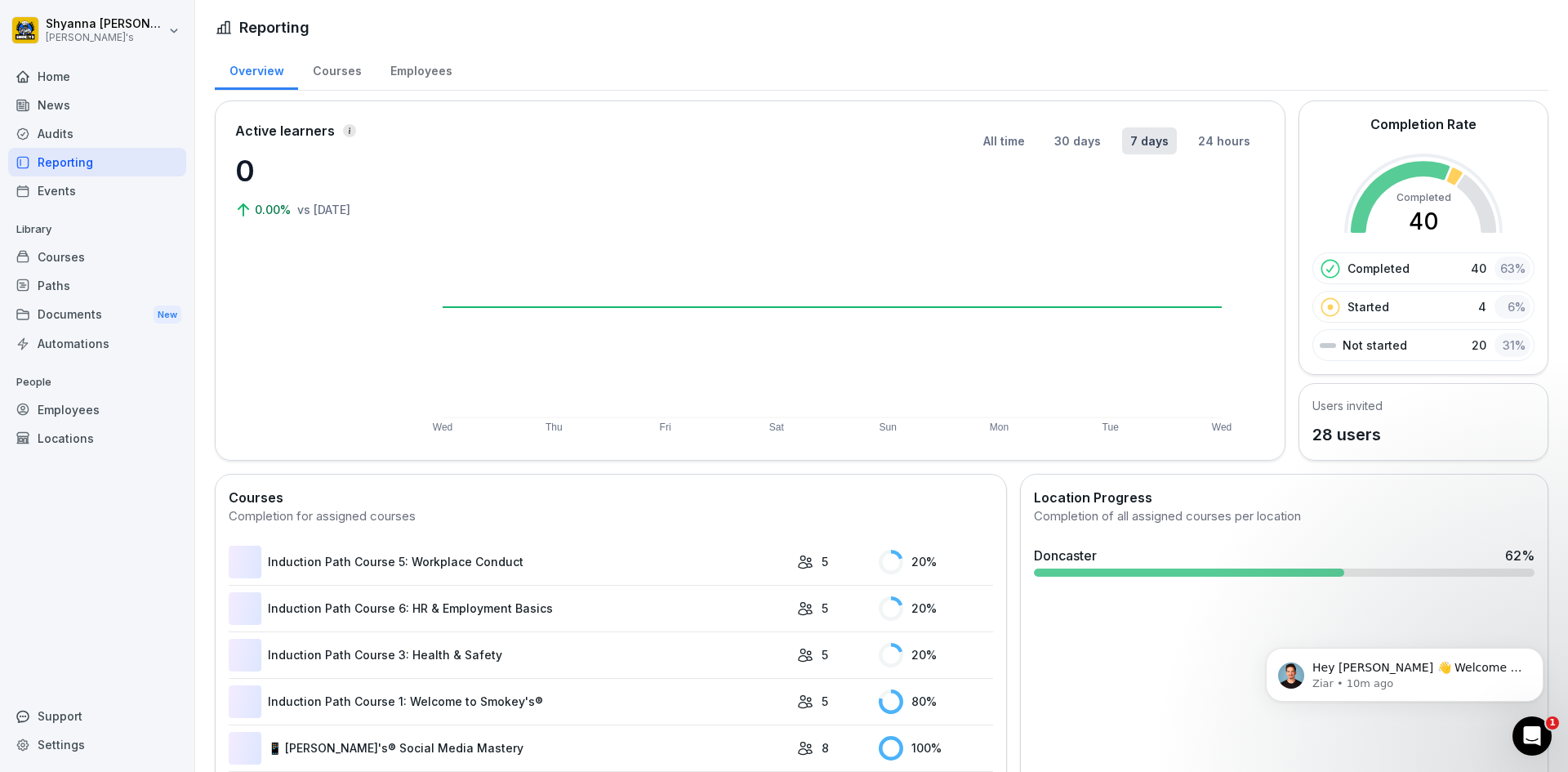
click at [129, 135] on div "Audits" at bounding box center [97, 133] width 178 height 28
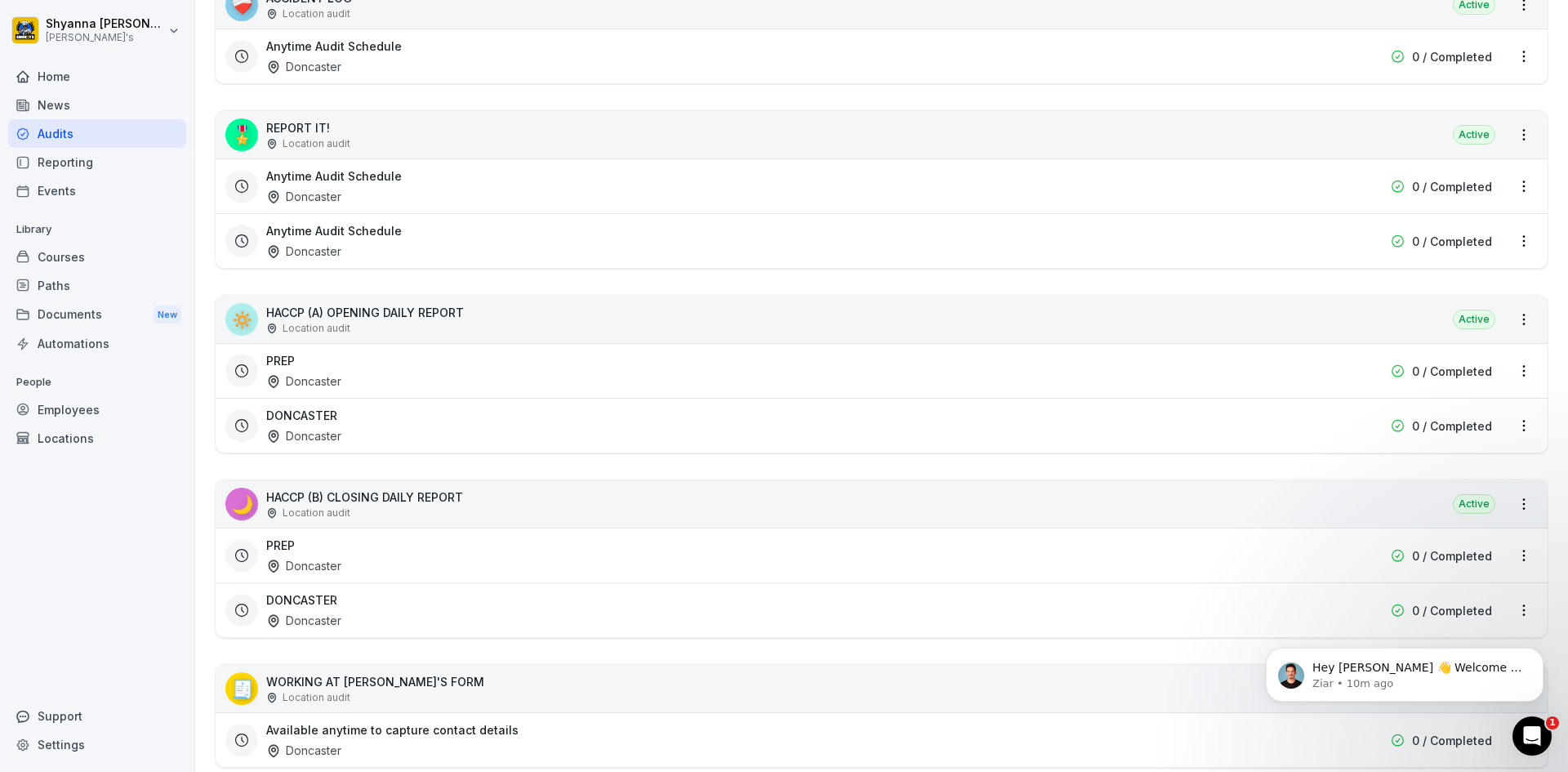
scroll to position [490, 0]
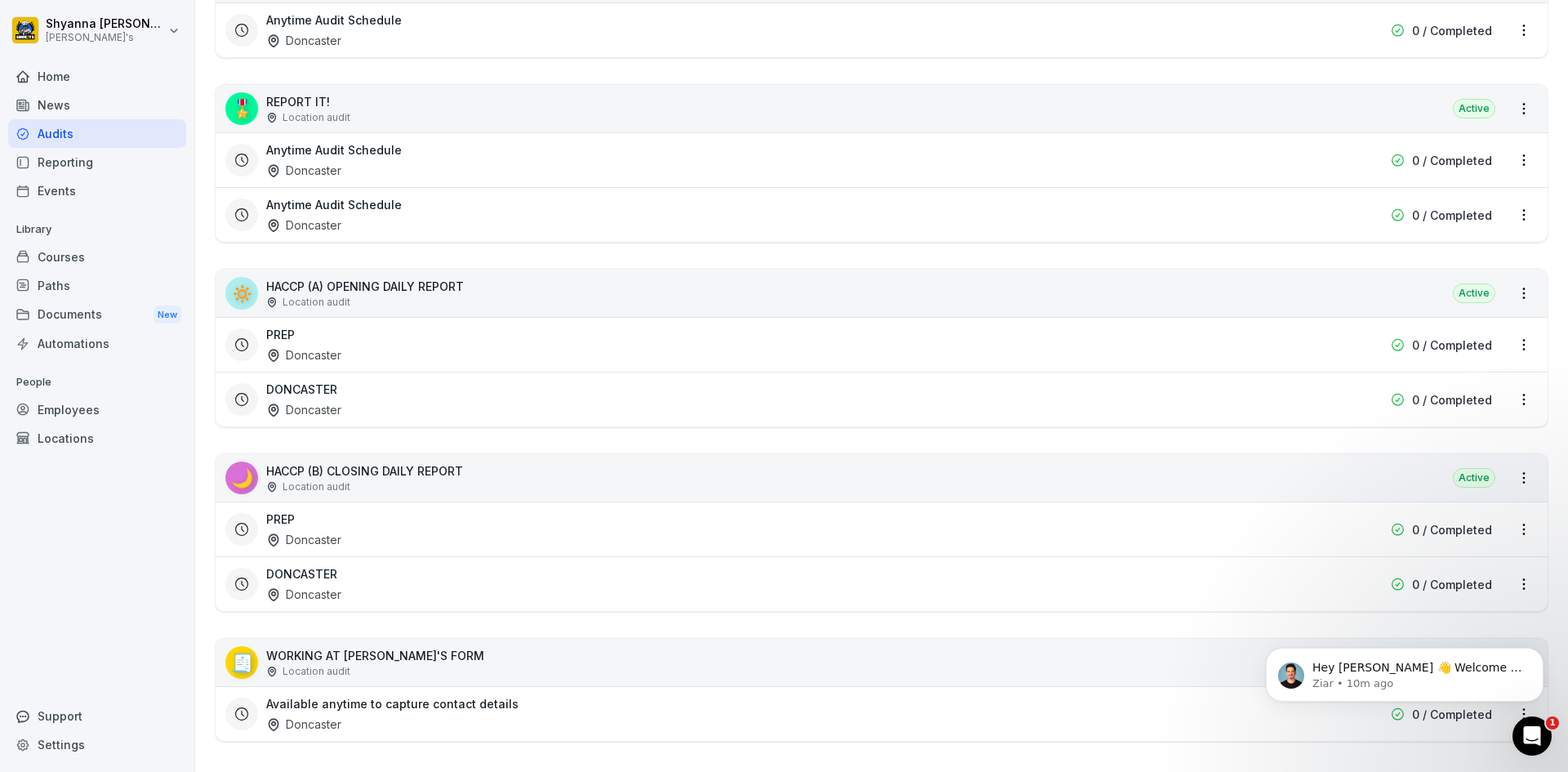
click at [449, 518] on div "PREP Doncaster" at bounding box center [777, 529] width 1022 height 37
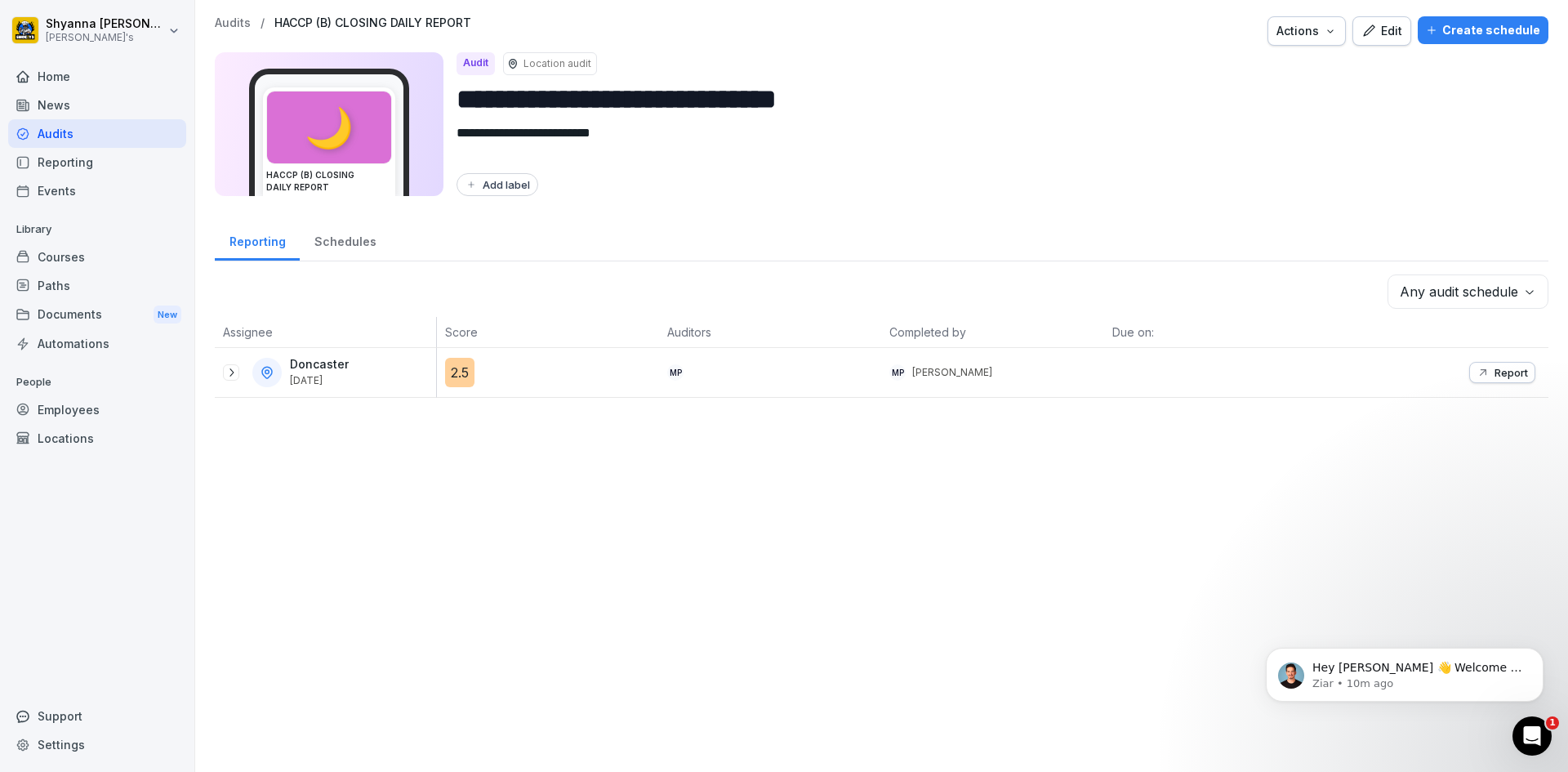
click at [220, 379] on div "Doncaster Aug 19, 2025" at bounding box center [326, 373] width 221 height 49
click at [232, 369] on icon at bounding box center [231, 372] width 13 height 13
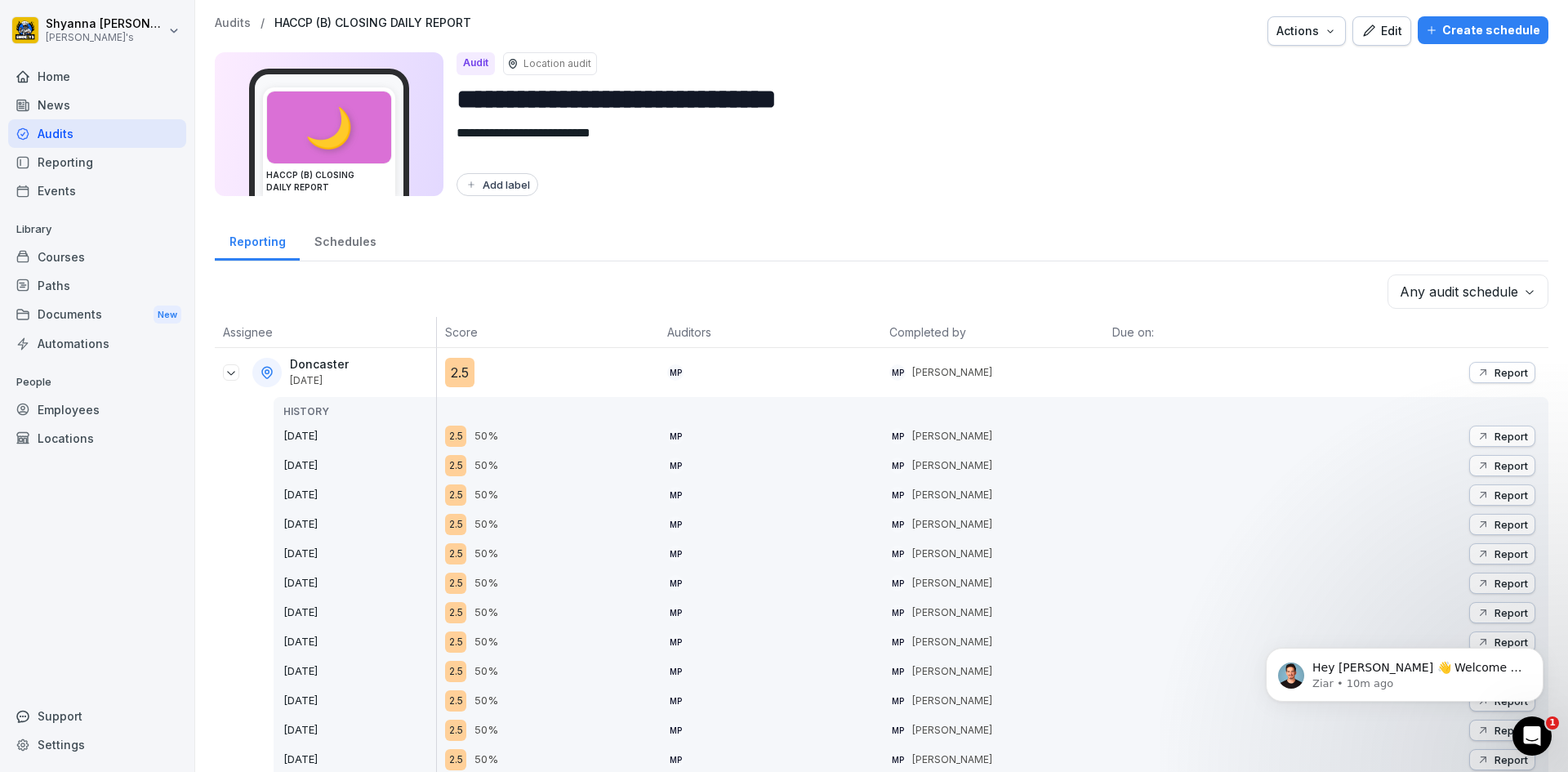
click at [1512, 469] on p "Report" at bounding box center [1511, 465] width 33 height 13
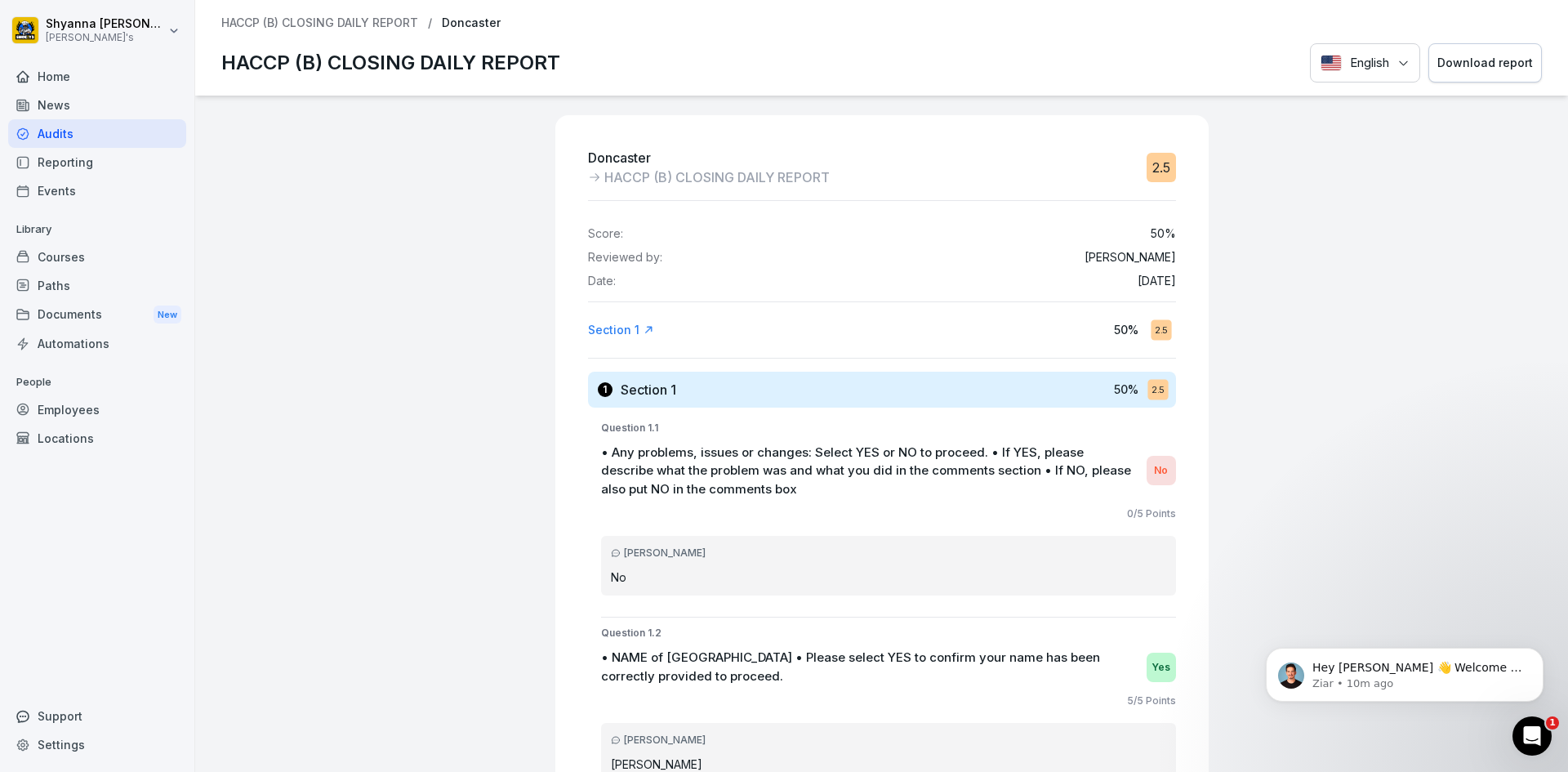
click at [1441, 62] on div "Download report" at bounding box center [1486, 63] width 96 height 18
click at [1451, 67] on div "Download report" at bounding box center [1486, 63] width 96 height 18
click at [382, 440] on div "Doncaster HACCP (B) CLOSING DAILY REPORT 2.5 Score: 50 % Reviewed by: Mehmet Pa…" at bounding box center [882, 433] width 1373 height 676
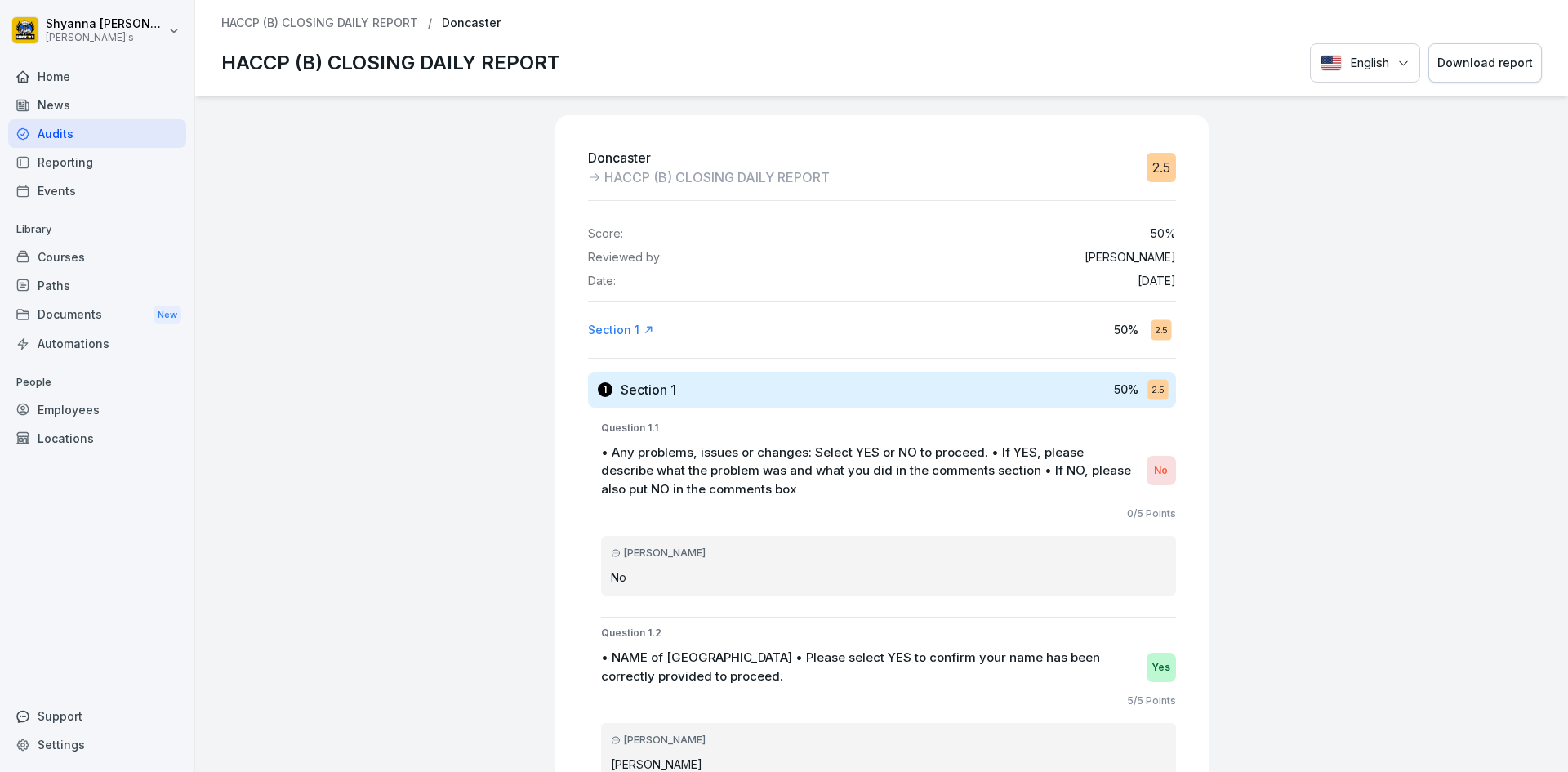
click at [81, 133] on div "Audits" at bounding box center [97, 133] width 178 height 28
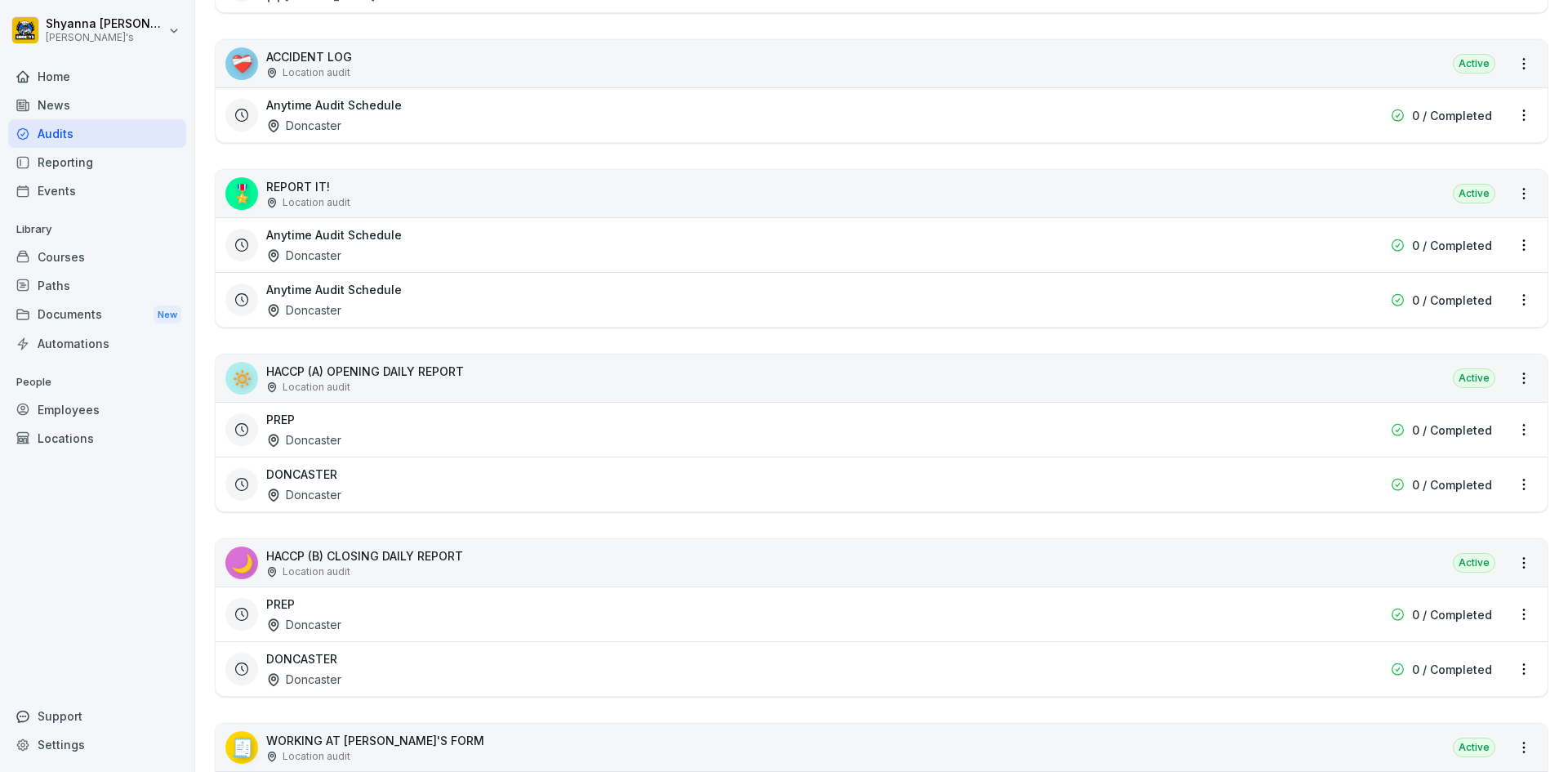
scroll to position [408, 0]
click at [1140, 381] on div "🔅 HACCP (A) OPENING DAILY REPORT Location audit Active" at bounding box center [881, 375] width 1332 height 47
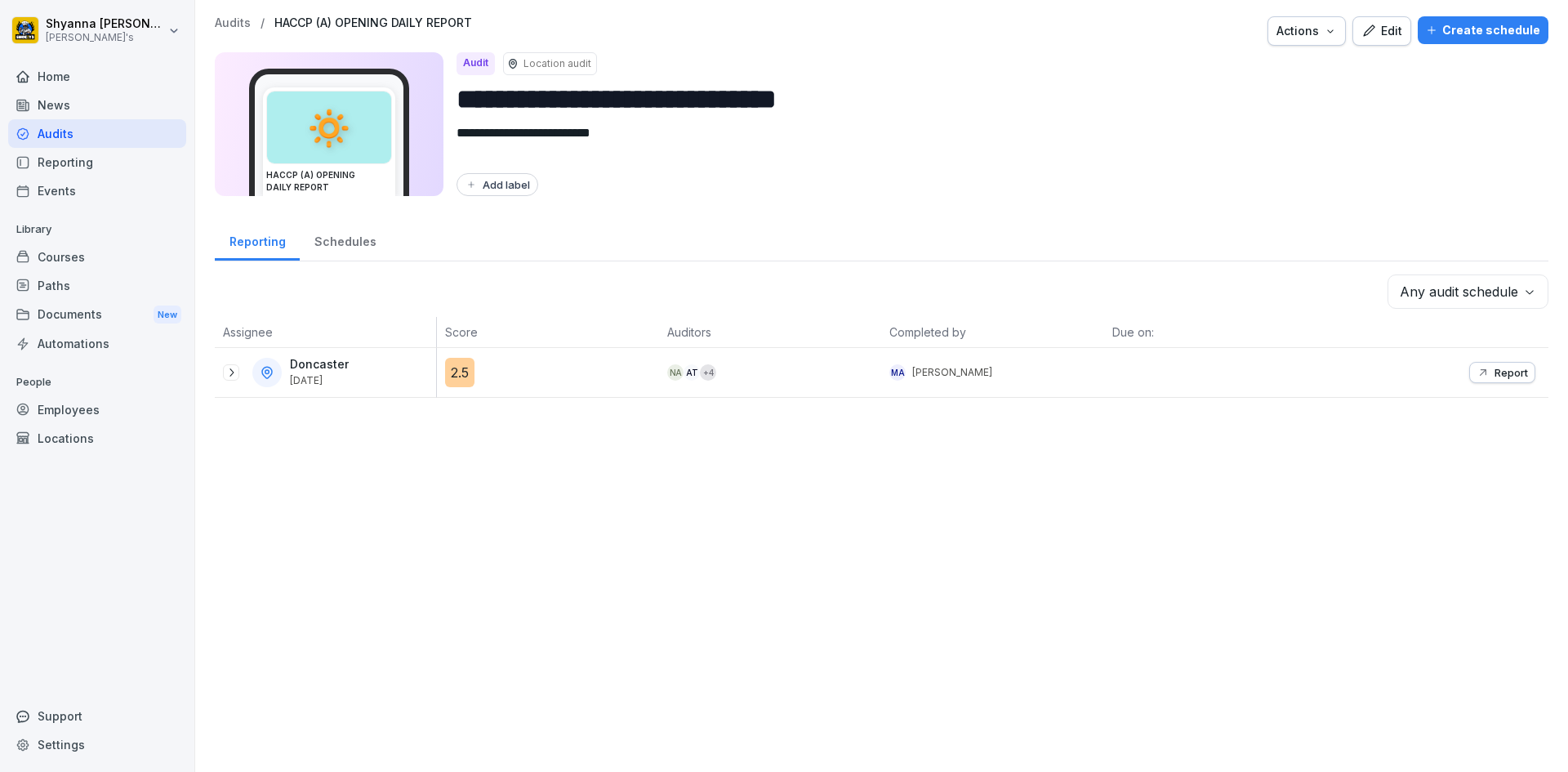
click at [1477, 378] on icon "button" at bounding box center [1483, 372] width 13 height 13
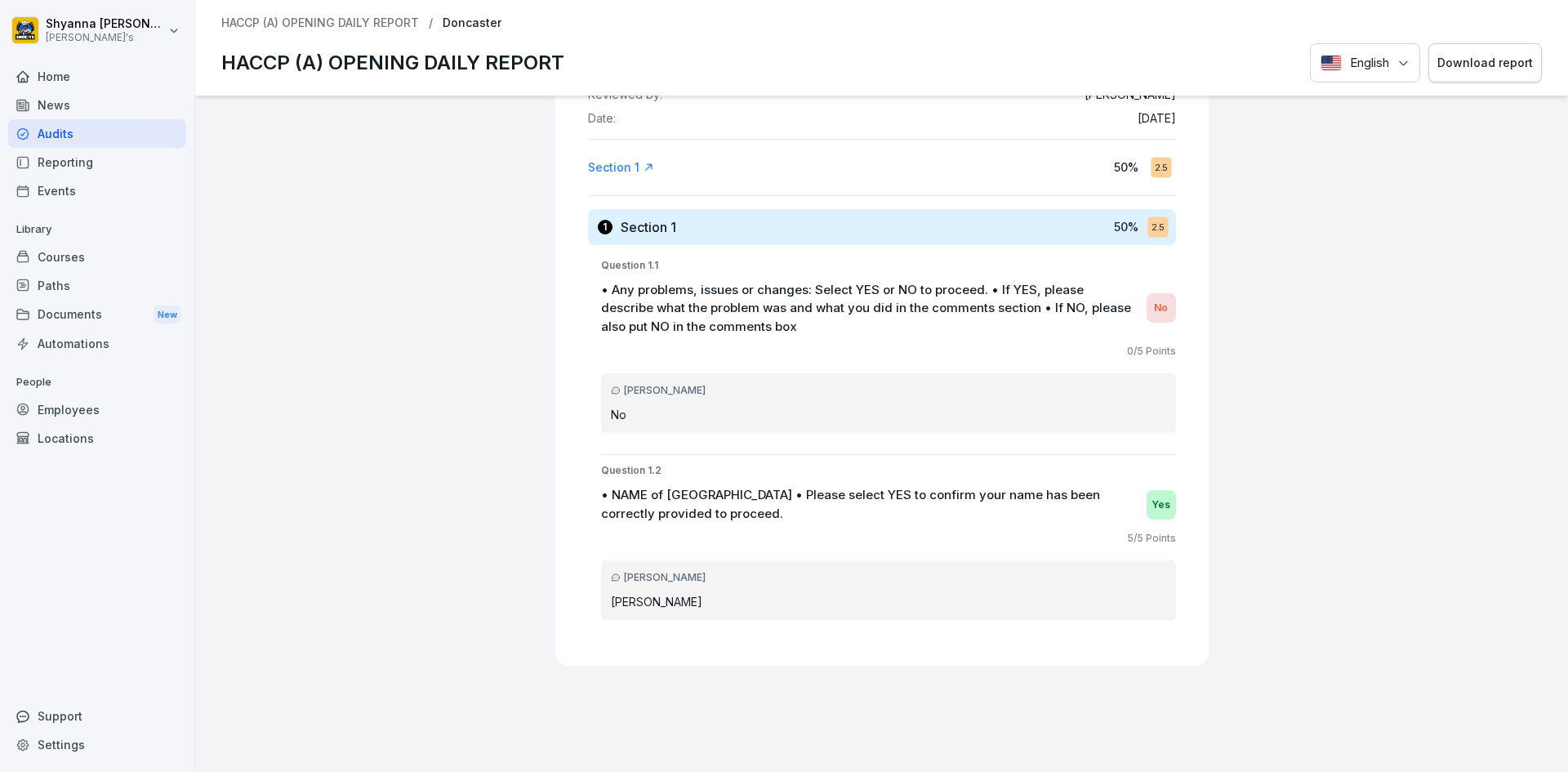
scroll to position [163, 0]
click at [1459, 33] on div "HACCP (A) OPENING DAILY REPORT / Doncaster HACCP (A) OPENING DAILY REPORT Engli…" at bounding box center [882, 48] width 1373 height 96
click at [1453, 62] on div "Download report" at bounding box center [1486, 63] width 96 height 18
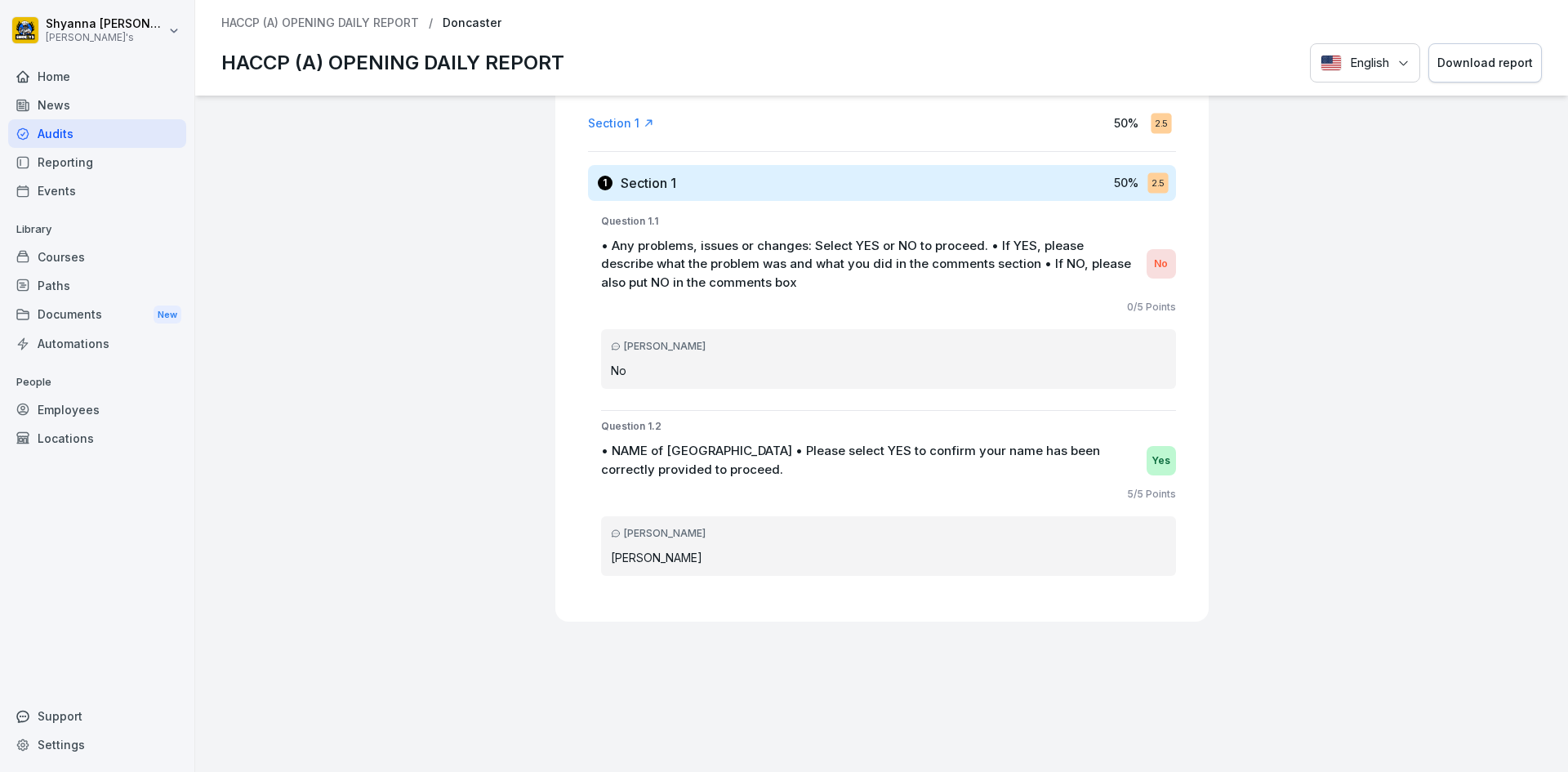
scroll to position [0, 0]
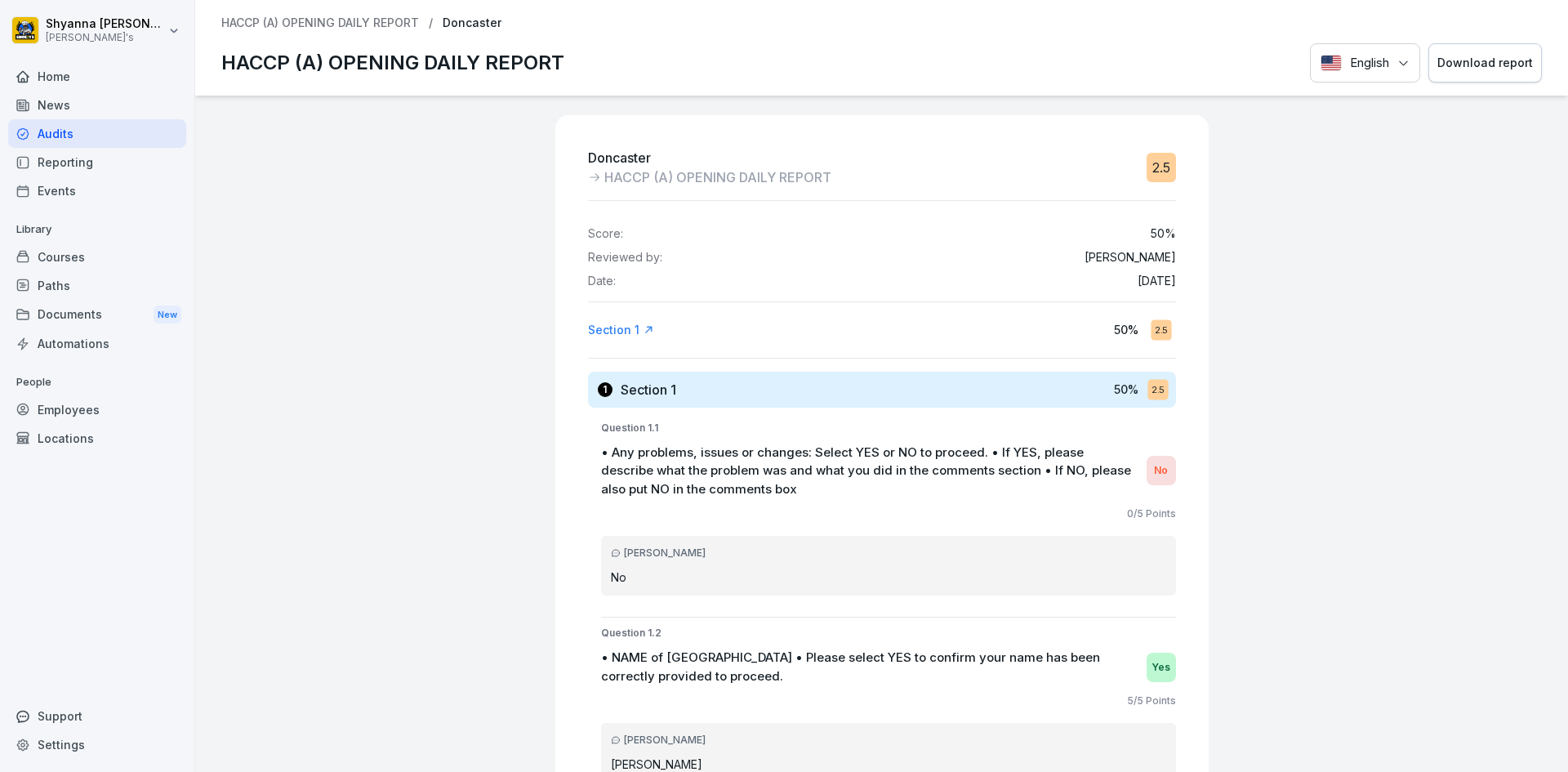
click at [1464, 68] on div "Download report" at bounding box center [1486, 63] width 96 height 18
click at [35, 162] on div "Reporting" at bounding box center [97, 161] width 178 height 28
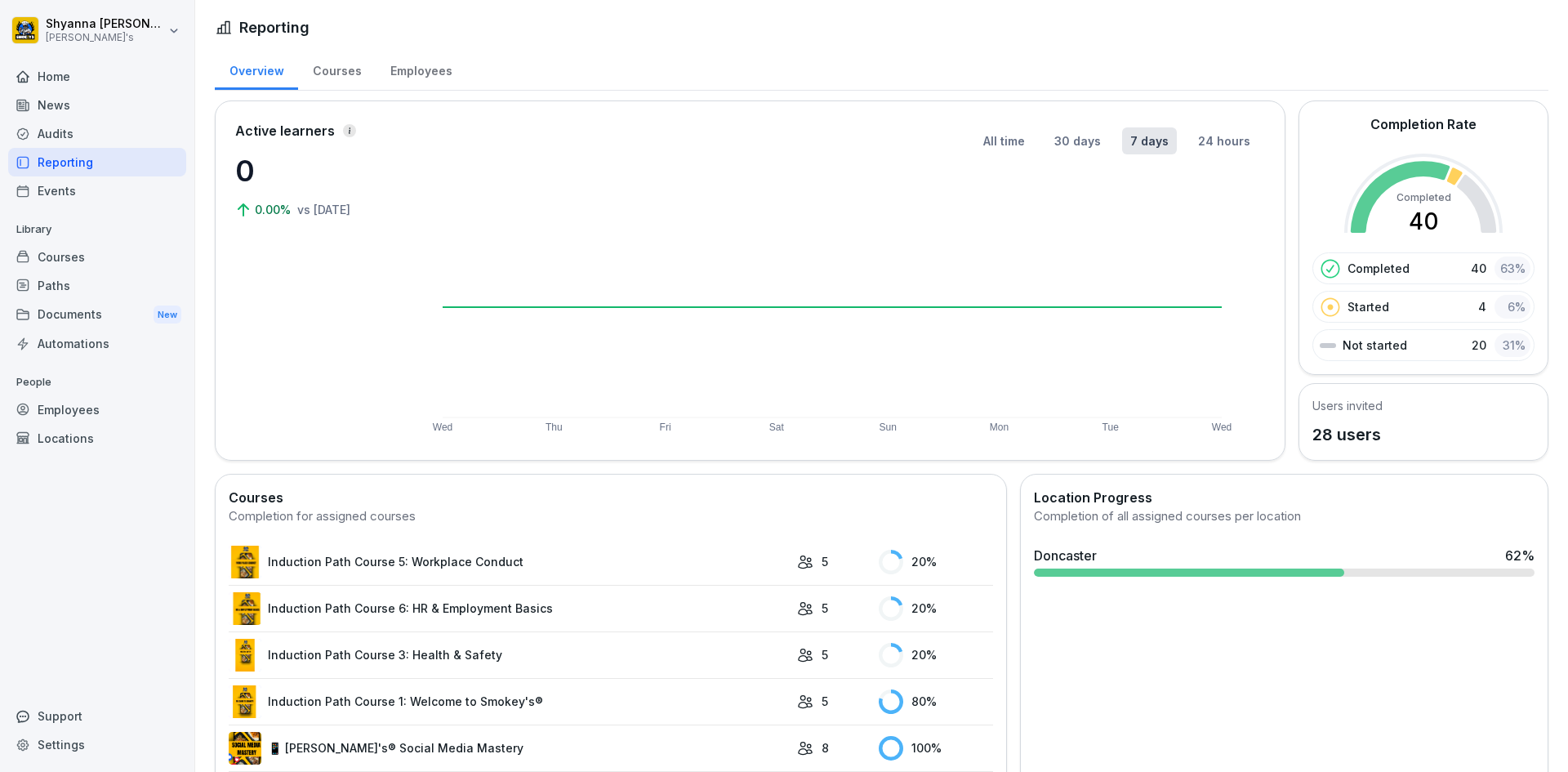
click at [40, 141] on div "Audits" at bounding box center [97, 133] width 178 height 28
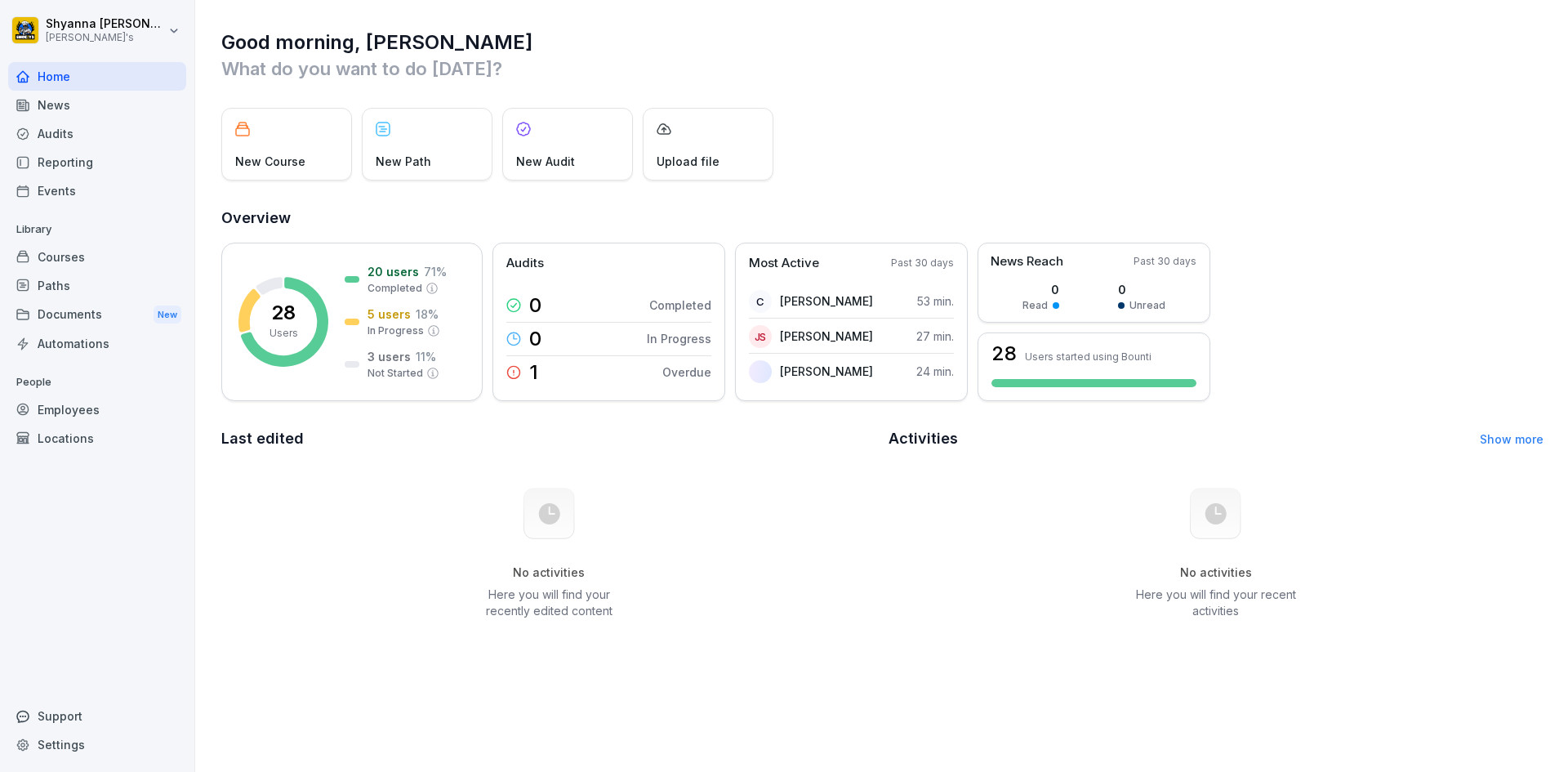
click at [39, 141] on div "Audits" at bounding box center [97, 133] width 178 height 28
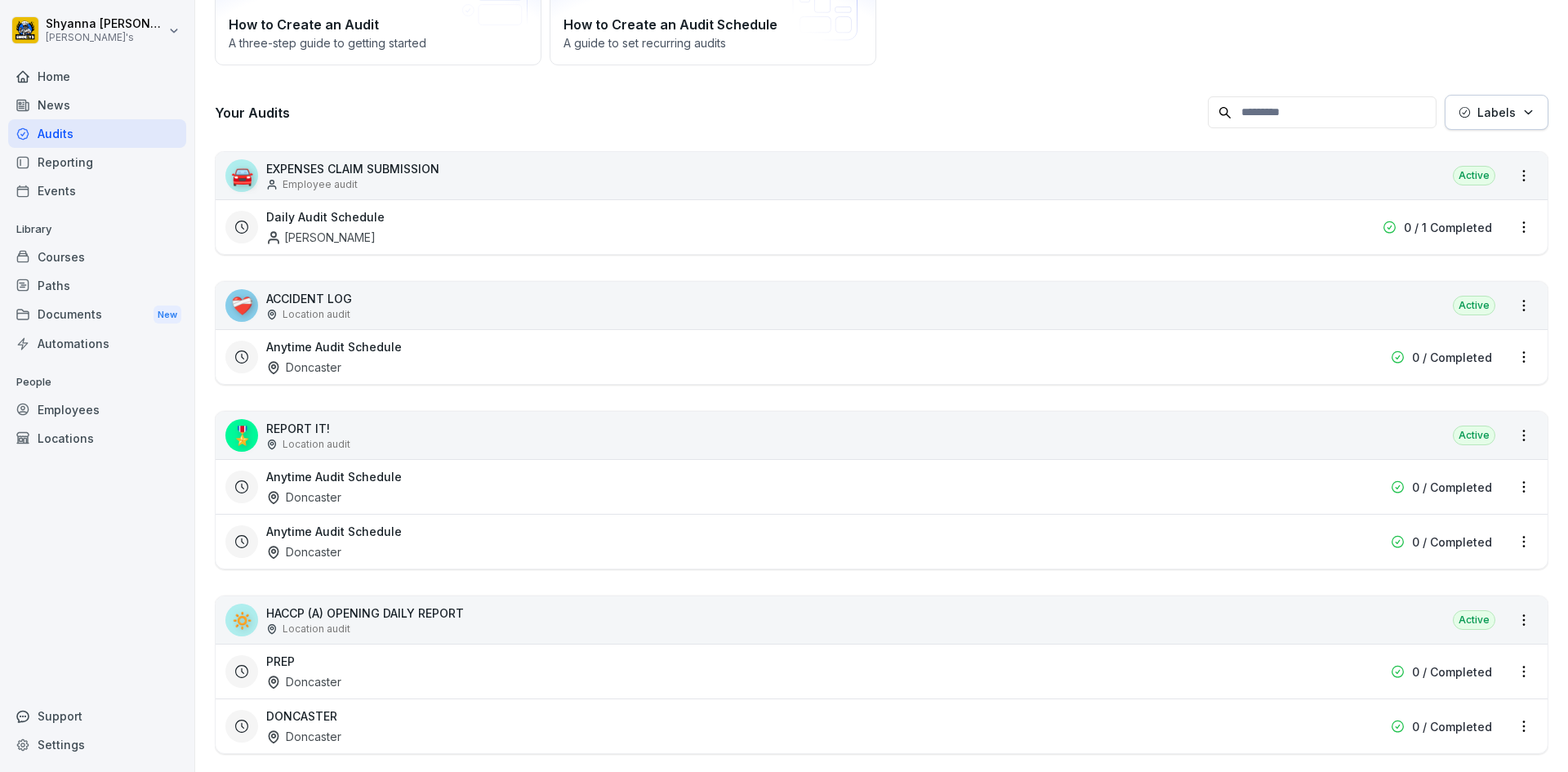
scroll to position [327, 0]
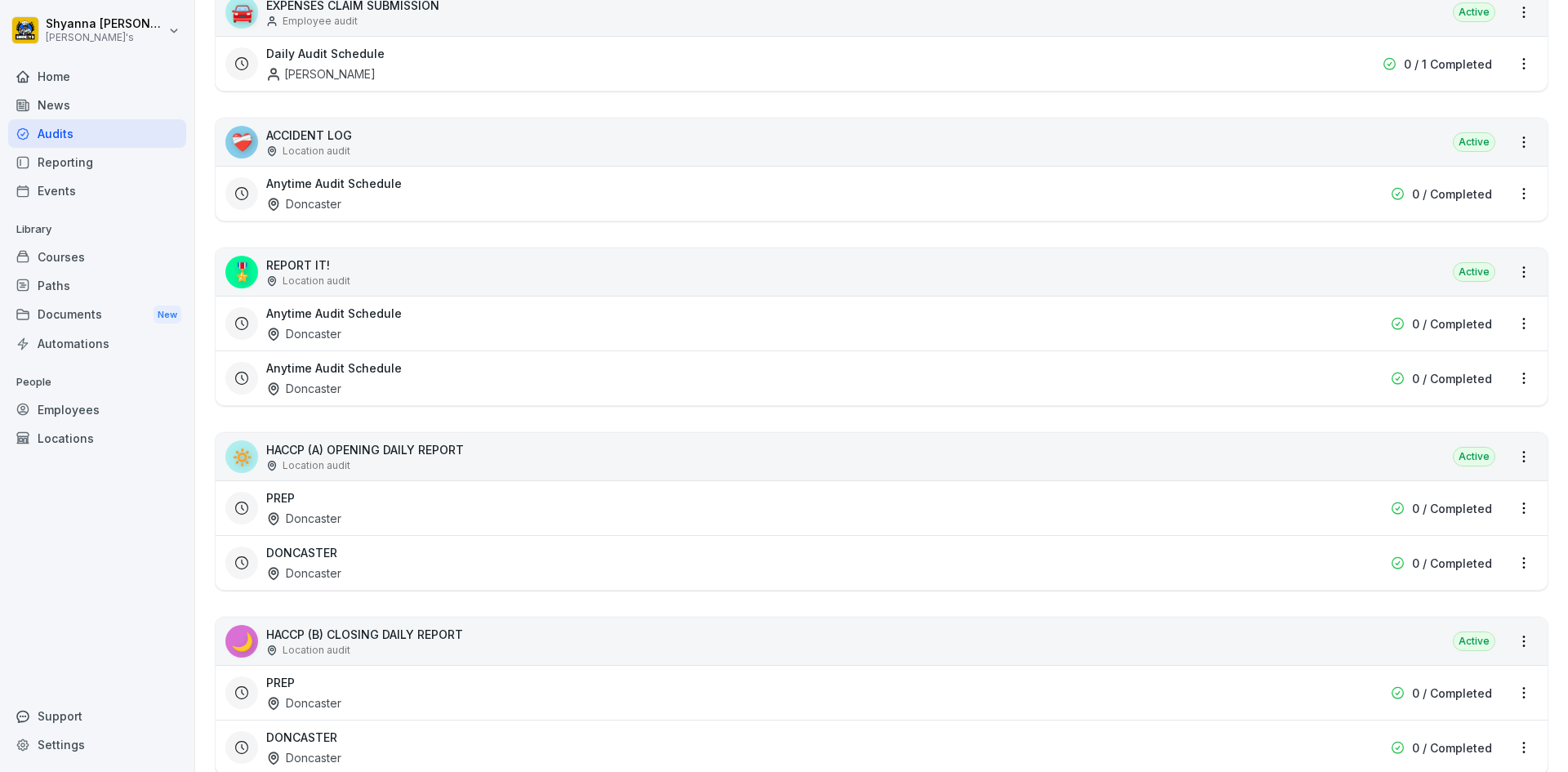
click at [1235, 453] on div "🔅 HACCP (A) OPENING DAILY REPORT Location audit Active" at bounding box center [881, 457] width 1332 height 47
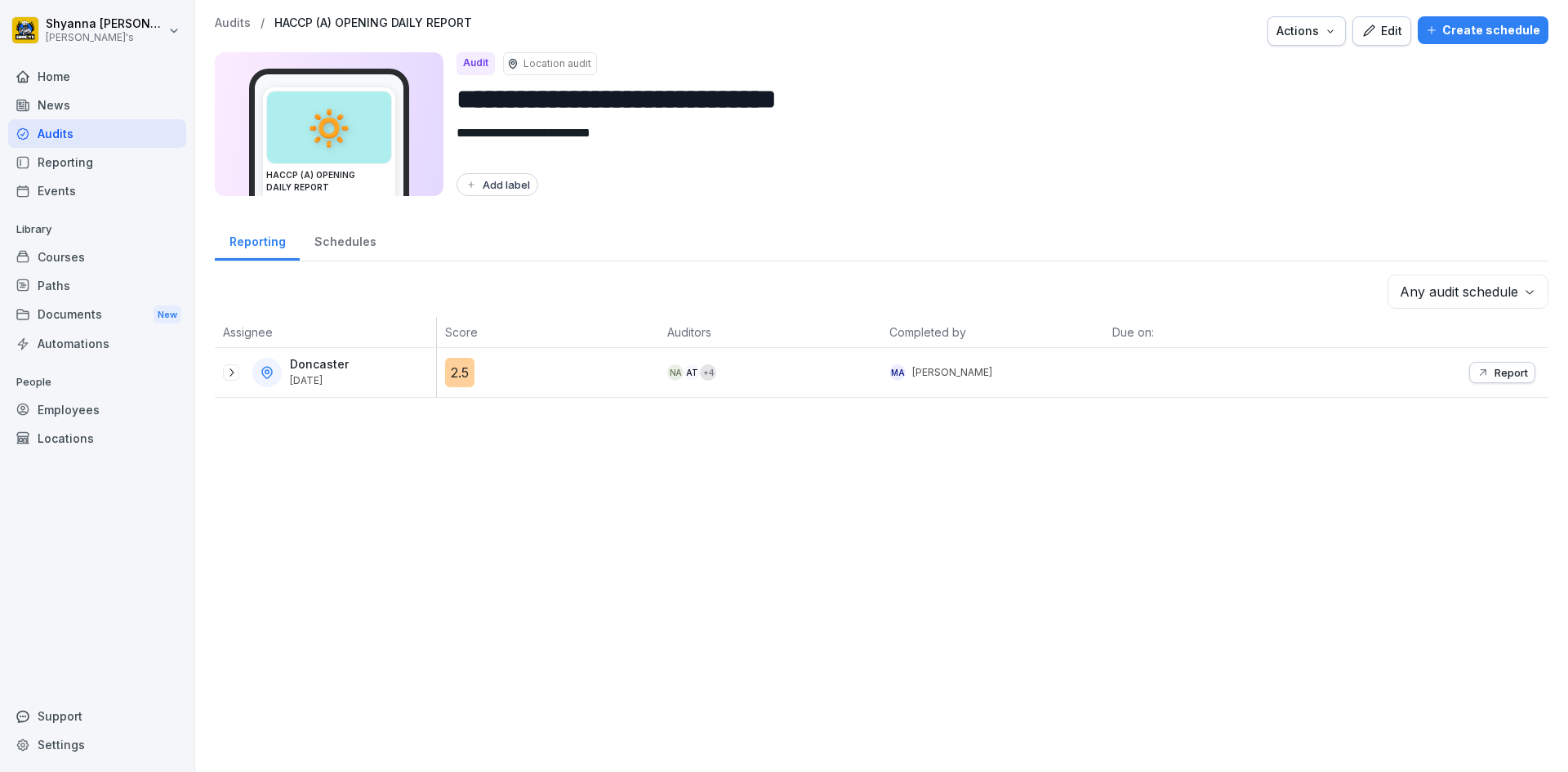
click at [1495, 370] on p "Report" at bounding box center [1511, 372] width 33 height 13
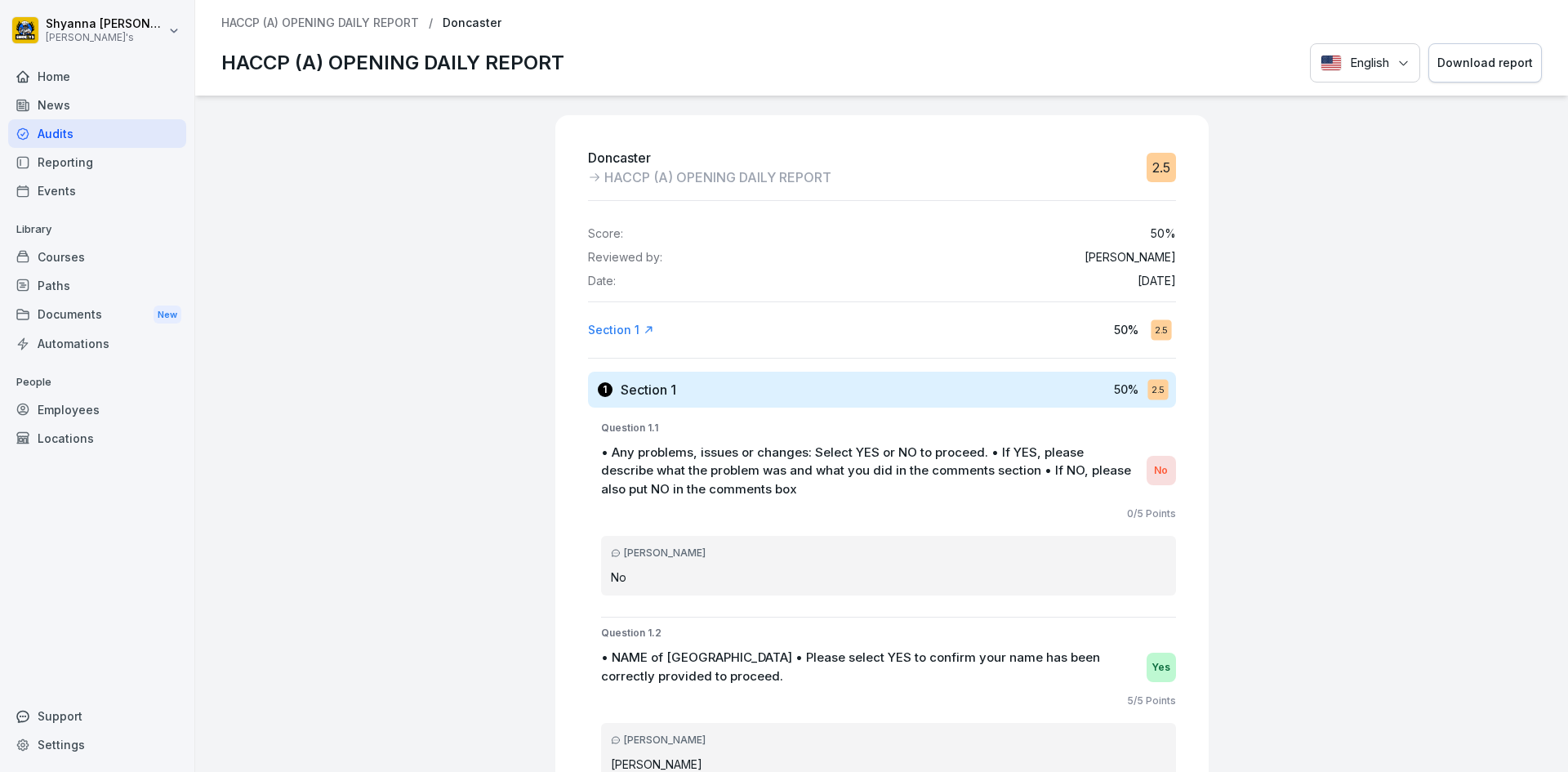
click at [1467, 76] on button "Download report" at bounding box center [1485, 63] width 113 height 40
click at [743, 735] on div "Failed to download report." at bounding box center [795, 737] width 151 height 17
click at [1475, 65] on div "Download report" at bounding box center [1486, 63] width 96 height 18
